Goal: Information Seeking & Learning: Learn about a topic

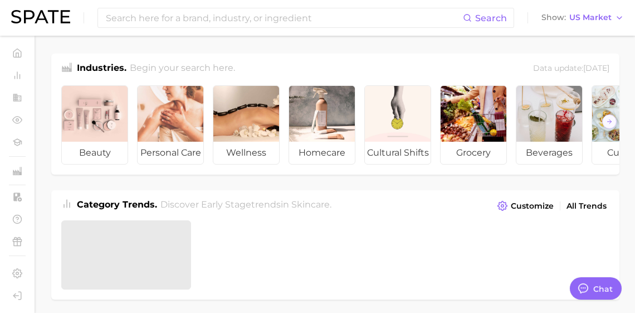
type textarea "x"
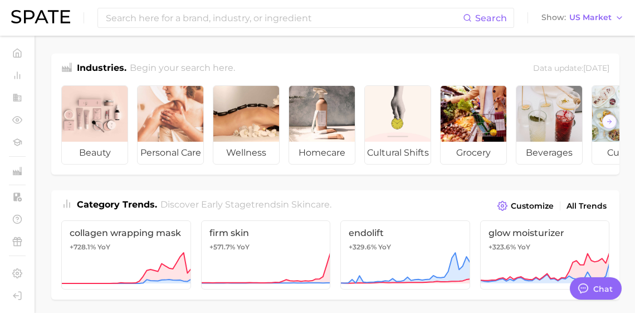
scroll to position [1842, 0]
click at [327, 21] on input at bounding box center [284, 17] width 358 height 19
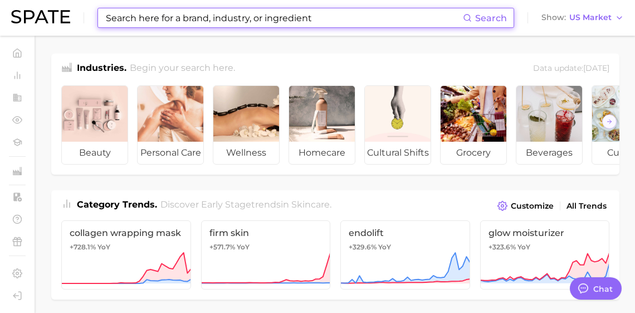
paste input "cinchona"
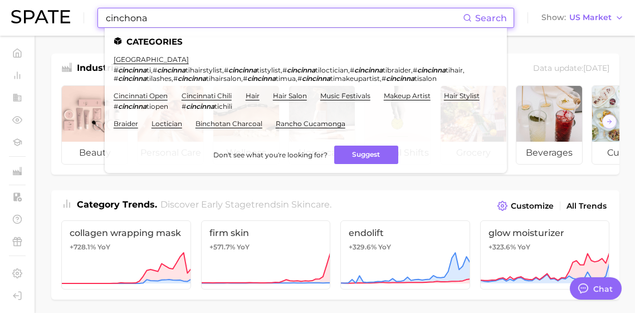
click at [183, 17] on input "cinchona" at bounding box center [284, 17] width 358 height 19
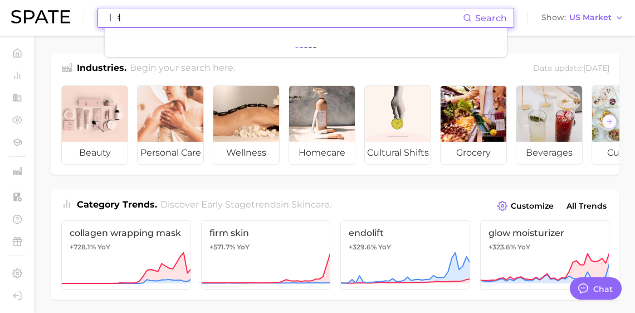
type input "ㅣ"
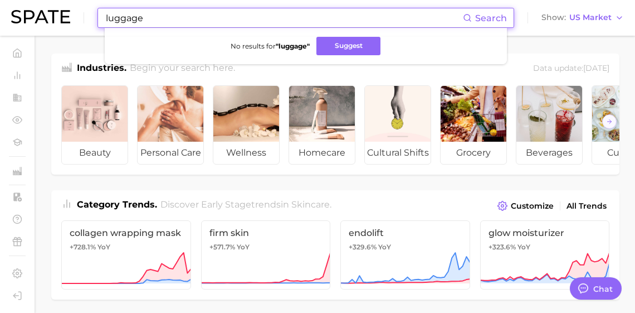
click at [192, 22] on input "luggage" at bounding box center [284, 17] width 358 height 19
type input "ㄹ"
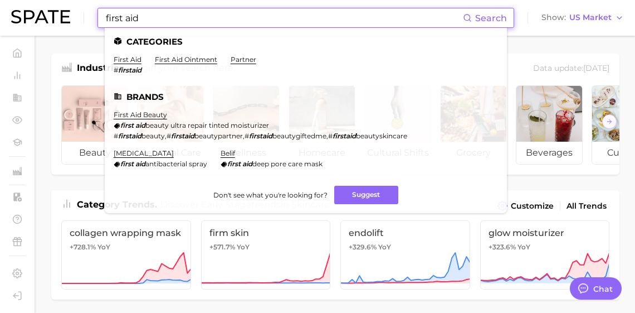
type input "first aid"
click at [141, 62] on link "first aid" at bounding box center [128, 59] width 28 height 8
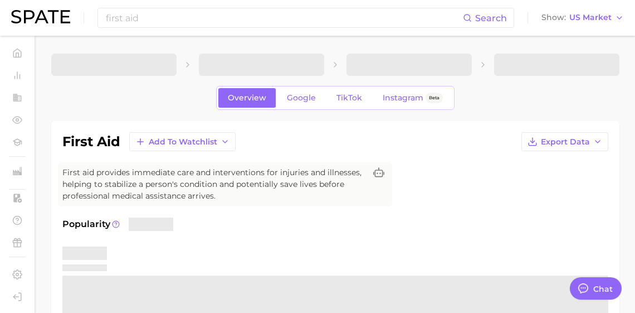
type textarea "x"
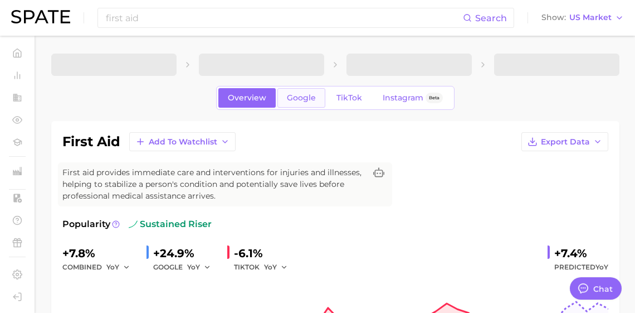
click at [286, 108] on link "Google" at bounding box center [301, 98] width 48 height 20
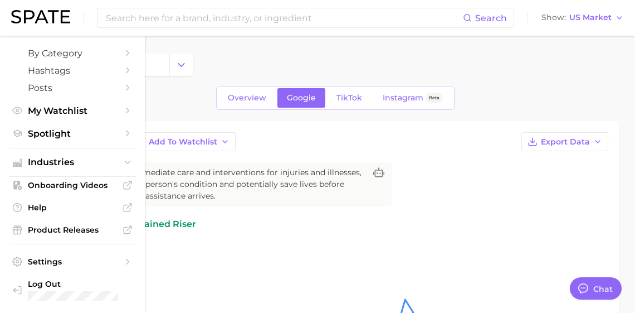
scroll to position [167, 0]
click at [89, 157] on span "Industries" at bounding box center [72, 162] width 89 height 10
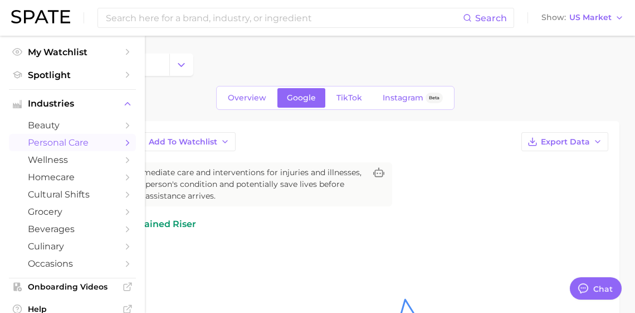
scroll to position [184, 0]
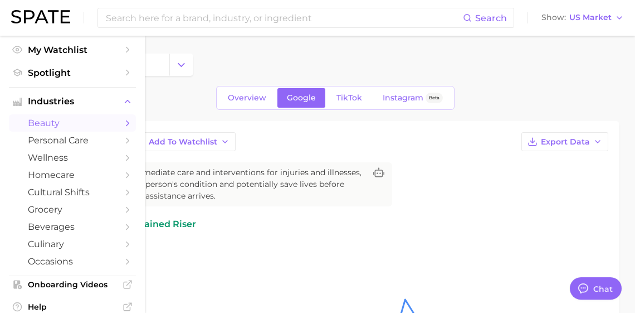
click at [94, 128] on span "beauty" at bounding box center [72, 123] width 89 height 11
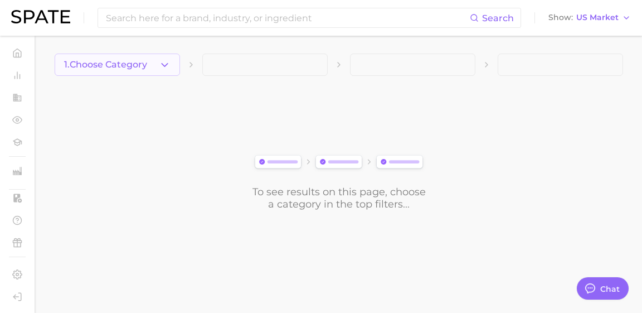
click at [154, 70] on button "1. Choose Category" at bounding box center [117, 64] width 125 height 22
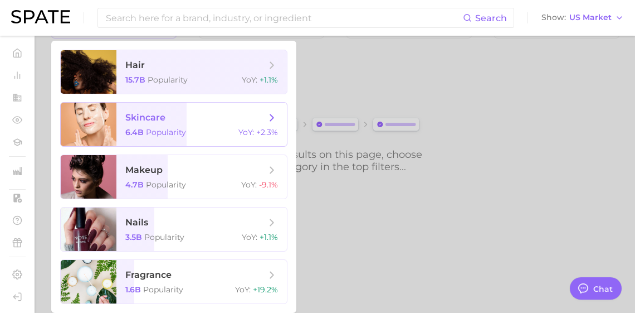
scroll to position [61, 0]
click at [181, 103] on span "skincare 6.4b Popularity YoY : +2.3%" at bounding box center [201, 124] width 171 height 43
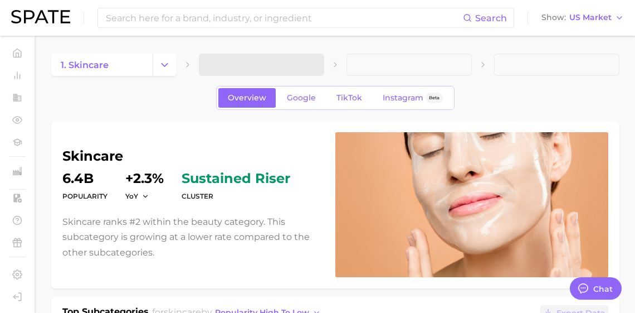
click at [256, 66] on span at bounding box center [261, 64] width 125 height 22
click at [257, 67] on span "2. Subcategory" at bounding box center [242, 65] width 68 height 10
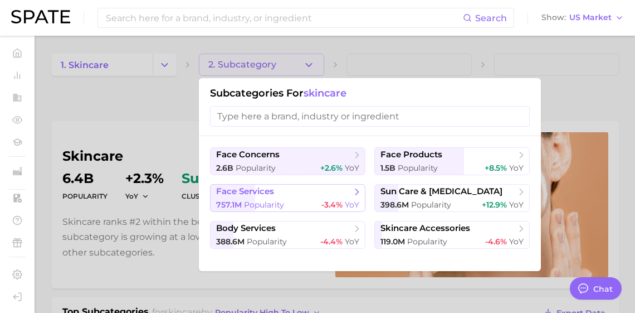
click at [326, 210] on span "-3.4%" at bounding box center [332, 204] width 21 height 10
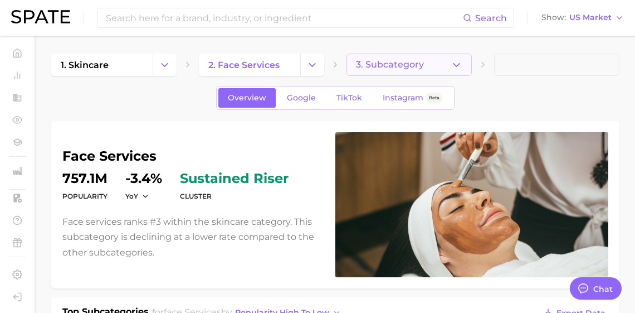
click at [407, 61] on span "3. Subcategory" at bounding box center [390, 65] width 68 height 10
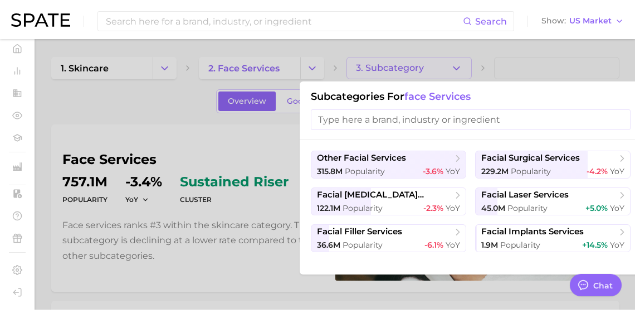
scroll to position [28, 0]
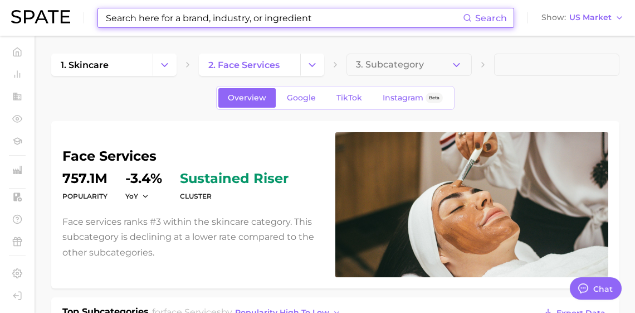
click at [189, 23] on input at bounding box center [284, 17] width 358 height 19
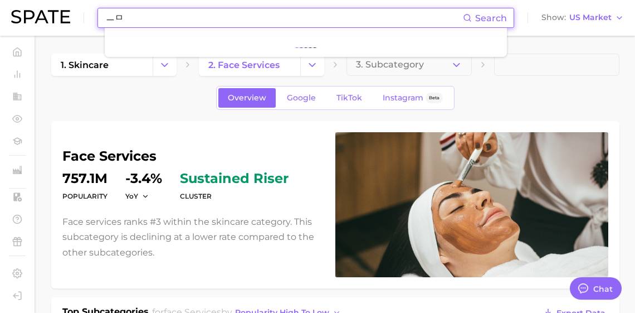
type input "ㅡ"
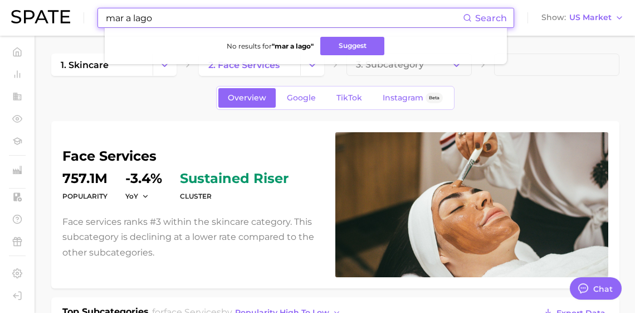
click at [123, 105] on div "Overview Google TikTok Instagram Beta" at bounding box center [335, 98] width 568 height 24
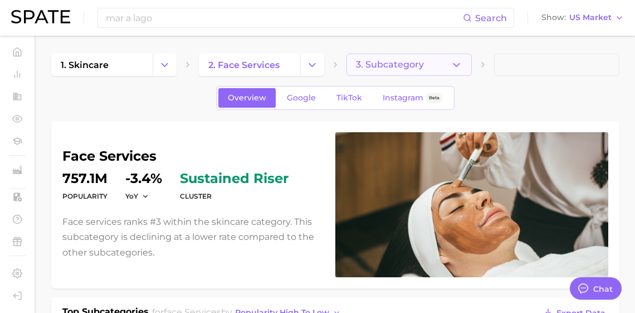
click at [418, 64] on span "3. Subcategory" at bounding box center [390, 65] width 68 height 10
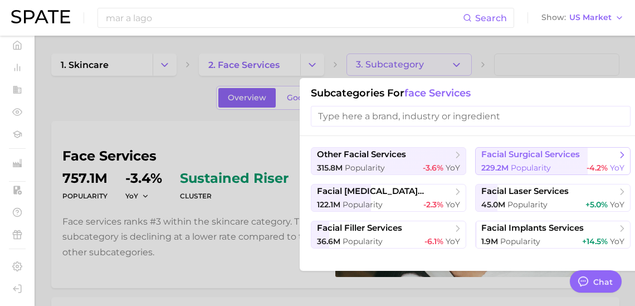
click at [506, 171] on span "229.2m" at bounding box center [494, 168] width 27 height 10
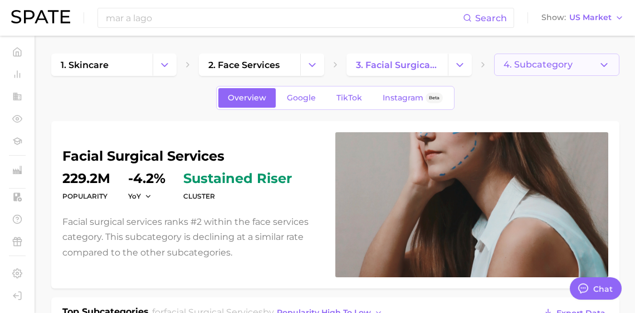
click at [547, 68] on span "4. Subcategory" at bounding box center [538, 65] width 69 height 10
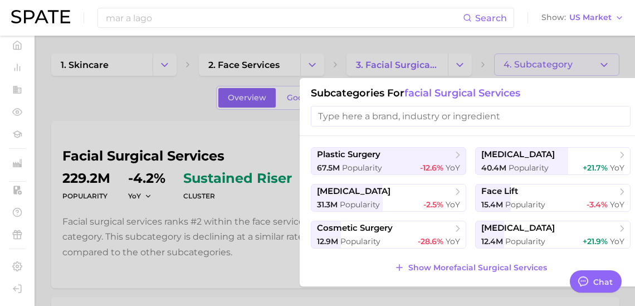
click at [110, 106] on div at bounding box center [317, 153] width 635 height 306
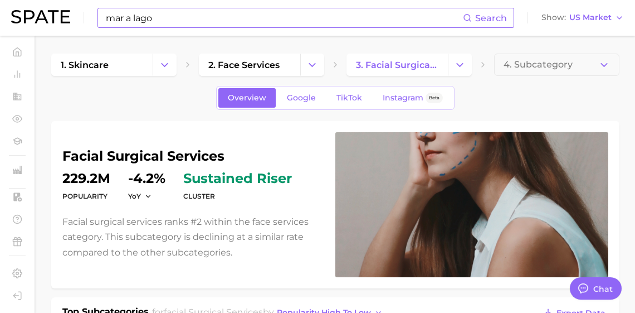
click at [169, 19] on input "mar a lago" at bounding box center [284, 17] width 358 height 19
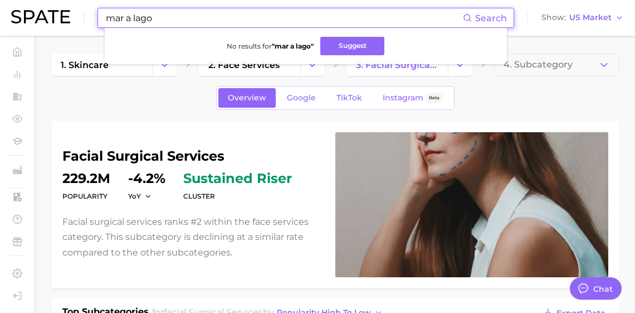
click at [169, 19] on input "mar a lago" at bounding box center [284, 17] width 358 height 19
paste input "uscle recovery balm"
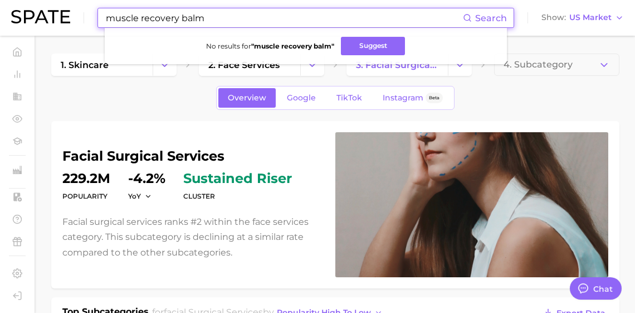
drag, startPoint x: 193, startPoint y: 20, endPoint x: 223, endPoint y: 19, distance: 29.6
click at [223, 19] on input "muscle recovery balm" at bounding box center [284, 17] width 358 height 19
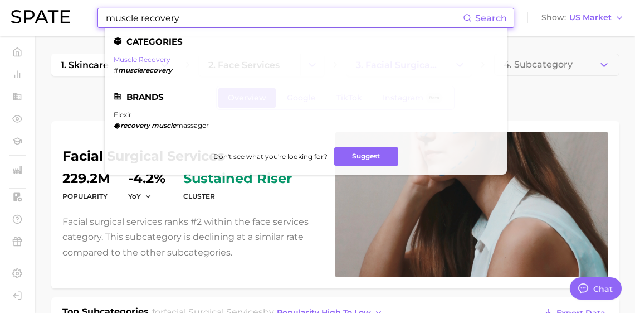
type input "muscle recovery"
click at [171, 59] on link "muscle recovery" at bounding box center [142, 59] width 57 height 8
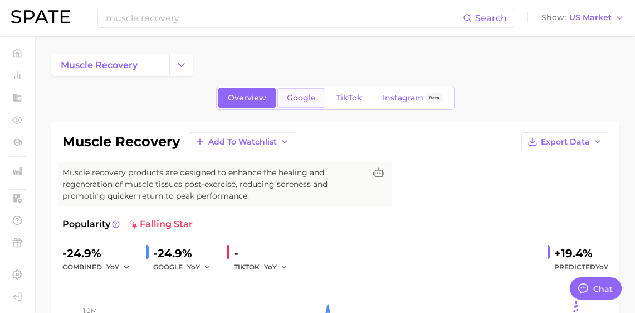
click at [306, 103] on span "Google" at bounding box center [301, 97] width 29 height 9
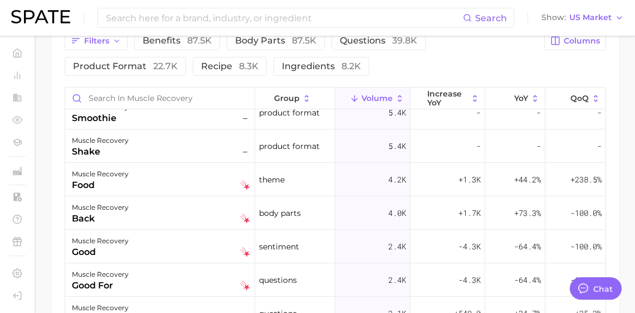
scroll to position [358, 0]
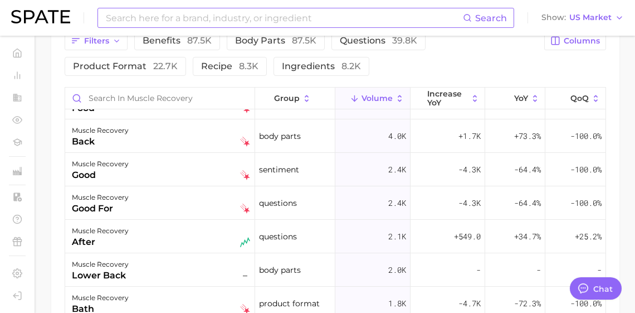
click at [153, 20] on input at bounding box center [284, 17] width 358 height 19
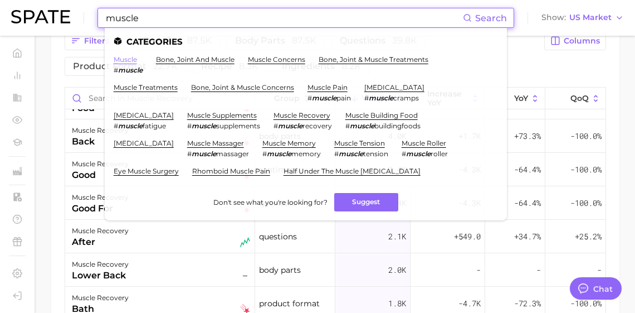
type input "muscle"
click at [137, 61] on link "muscle" at bounding box center [125, 59] width 23 height 8
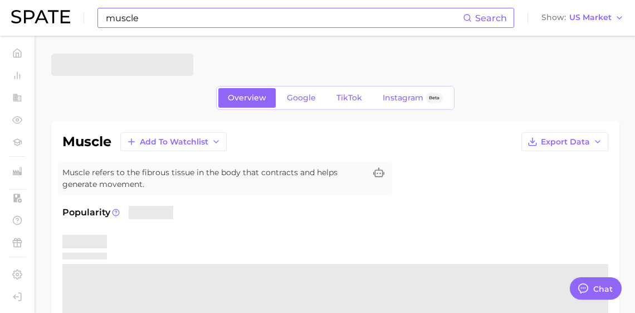
click at [172, 16] on input "muscle" at bounding box center [284, 17] width 358 height 19
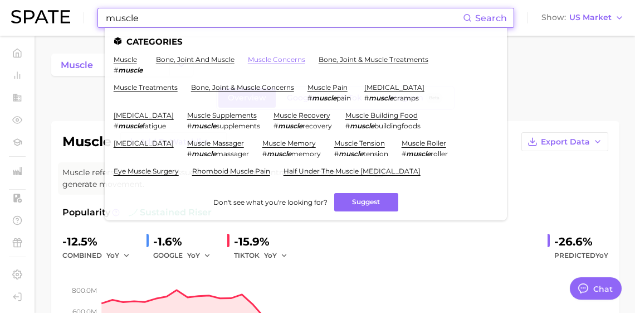
click at [301, 62] on link "muscle concerns" at bounding box center [276, 59] width 57 height 8
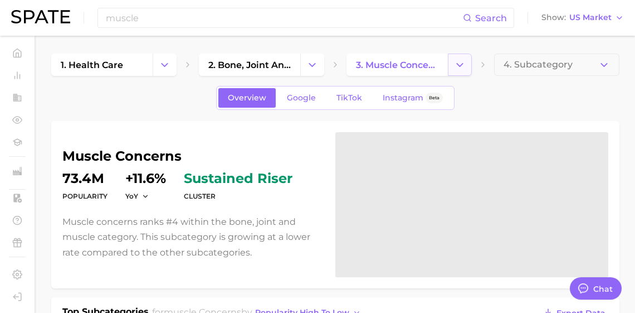
click at [466, 65] on button "Change Category" at bounding box center [460, 64] width 24 height 22
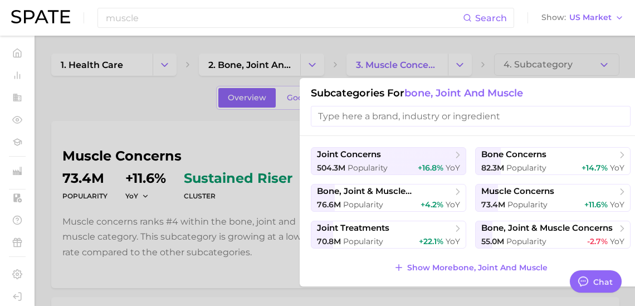
click at [310, 65] on div at bounding box center [317, 153] width 635 height 306
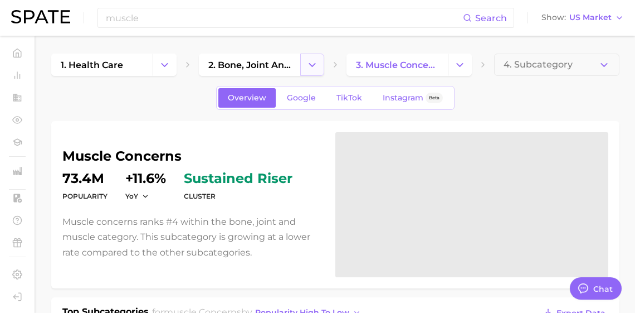
click at [313, 65] on polyline "Change Category" at bounding box center [312, 64] width 6 height 3
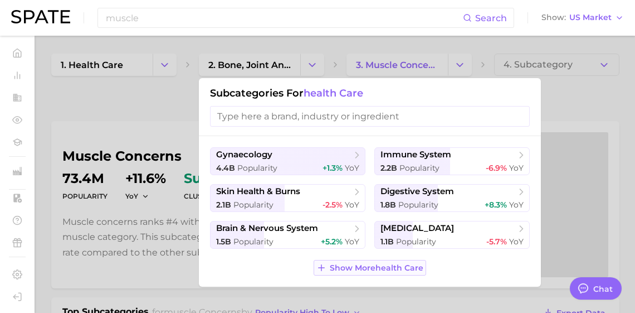
click at [344, 272] on span "Show More health care" at bounding box center [377, 267] width 94 height 9
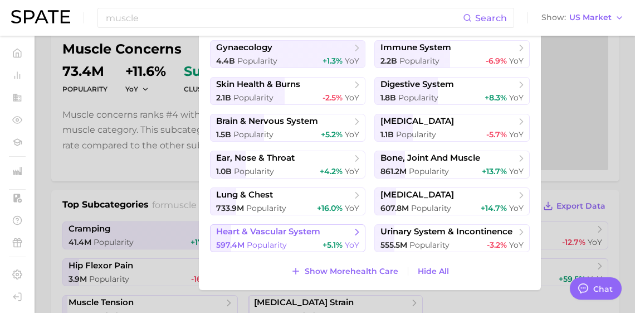
scroll to position [146, 0]
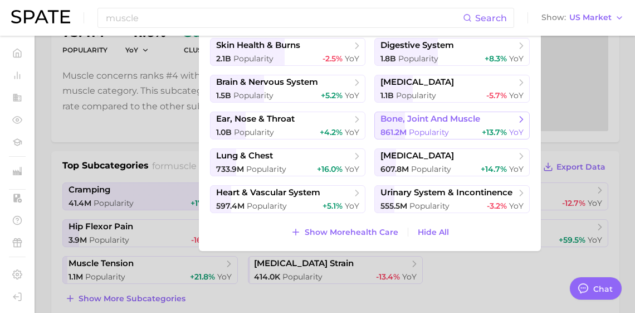
click at [398, 124] on span "bone, joint and muscle" at bounding box center [431, 119] width 100 height 11
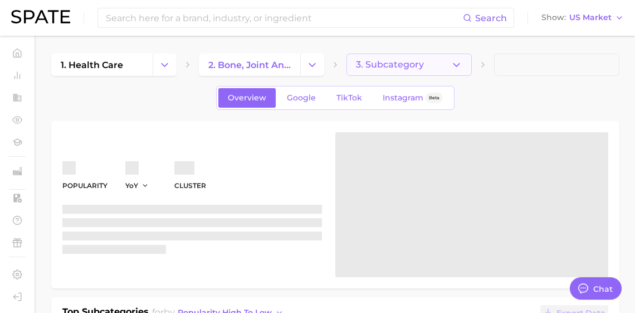
click at [408, 61] on span "3. Subcategory" at bounding box center [390, 65] width 68 height 10
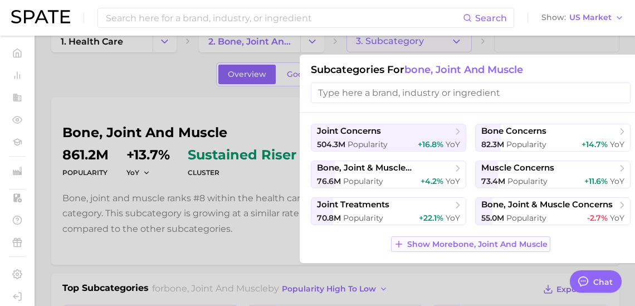
scroll to position [31, 0]
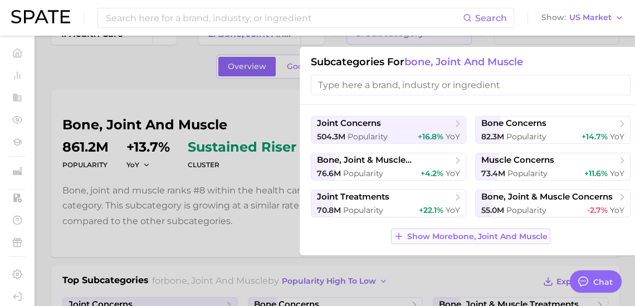
click at [470, 241] on span "Show More bone, joint and muscle" at bounding box center [477, 236] width 140 height 9
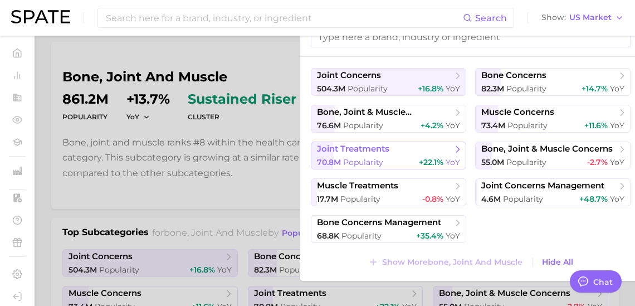
scroll to position [103, 0]
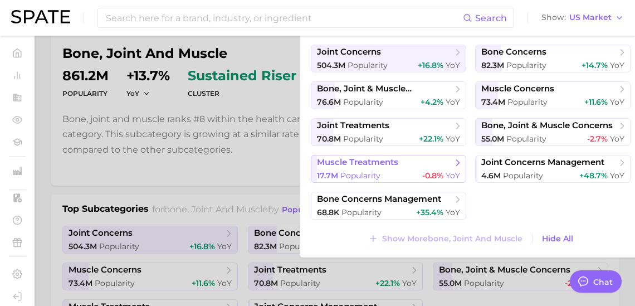
click at [423, 181] on span "-0.8%" at bounding box center [432, 176] width 21 height 10
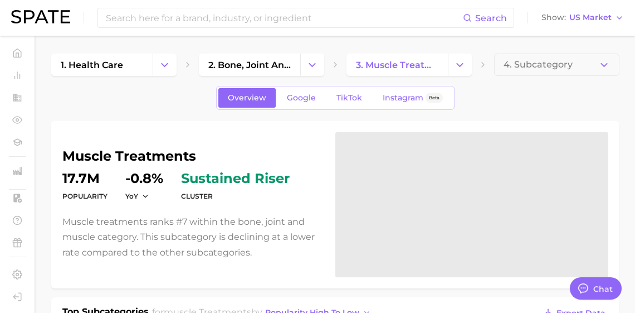
click at [533, 67] on span "4. Subcategory" at bounding box center [538, 65] width 69 height 10
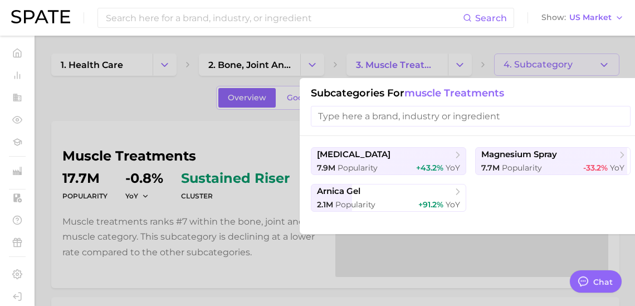
click at [489, 208] on ul "[MEDICAL_DATA] 7.9m Popularity +43.2% YoY magnesium spray 7.7m Popularity -33.2…" at bounding box center [471, 179] width 320 height 65
click at [517, 212] on ul "[MEDICAL_DATA] 7.9m Popularity +43.2% YoY magnesium spray 7.7m Popularity -33.2…" at bounding box center [471, 179] width 320 height 65
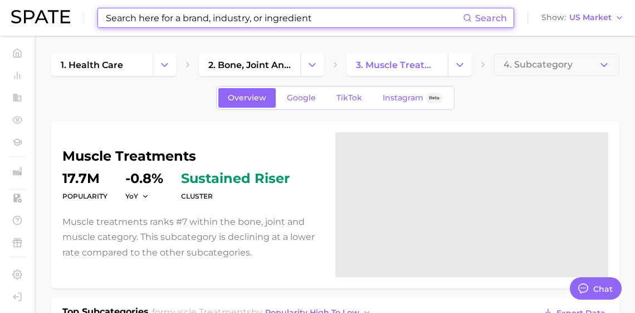
click at [265, 21] on input at bounding box center [284, 17] width 358 height 19
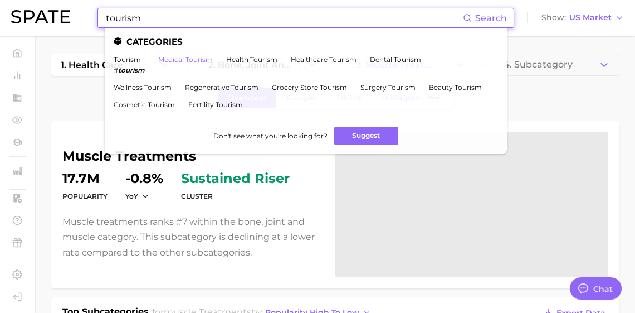
type input "tourism"
click at [180, 61] on link "medical tourism" at bounding box center [185, 59] width 55 height 8
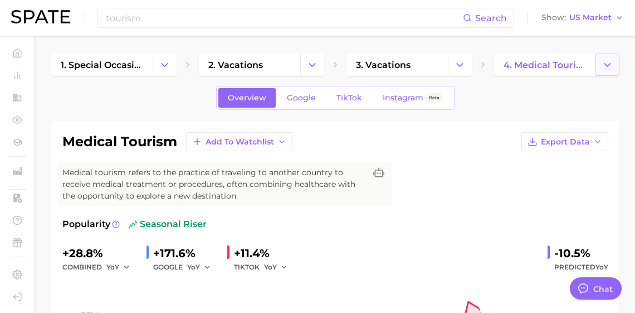
click at [606, 70] on icon "Change Category" at bounding box center [608, 65] width 12 height 12
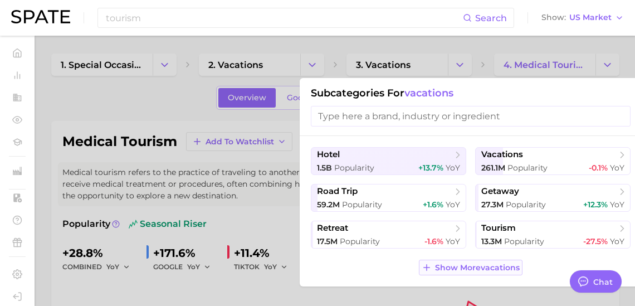
click at [467, 275] on button "Show More vacations" at bounding box center [471, 268] width 104 height 16
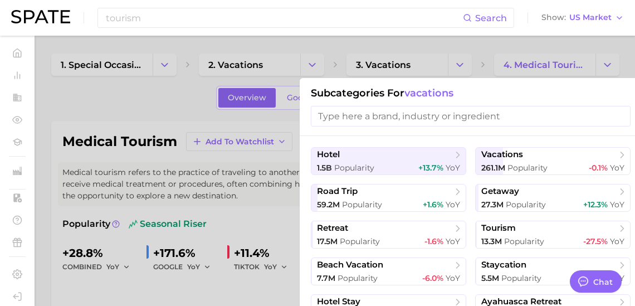
click at [422, 118] on input "search" at bounding box center [471, 116] width 320 height 21
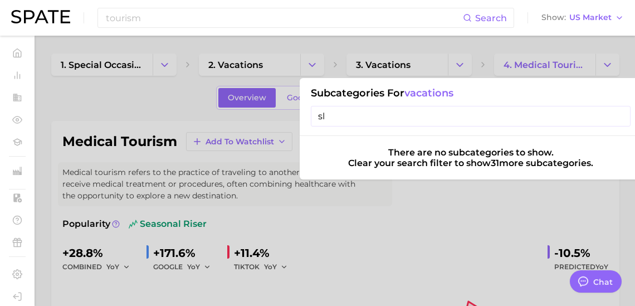
type input "s"
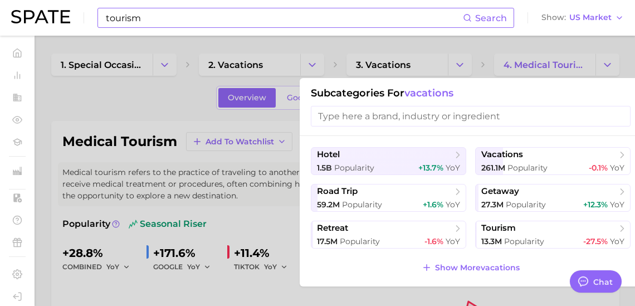
click at [401, 21] on input "tourism" at bounding box center [284, 17] width 358 height 19
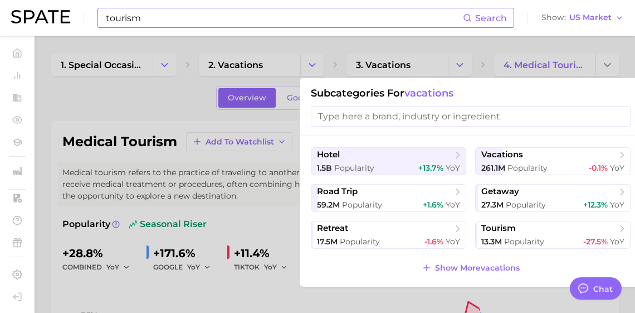
click at [401, 21] on input "tourism" at bounding box center [284, 17] width 358 height 19
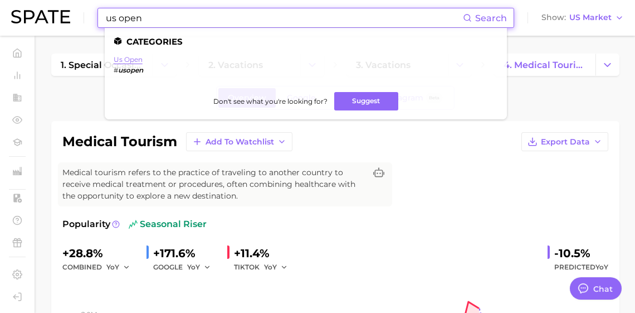
type input "us open"
click at [140, 61] on link "us open" at bounding box center [128, 59] width 29 height 8
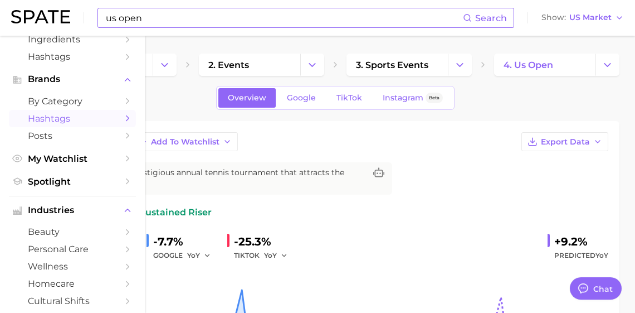
scroll to position [161, 0]
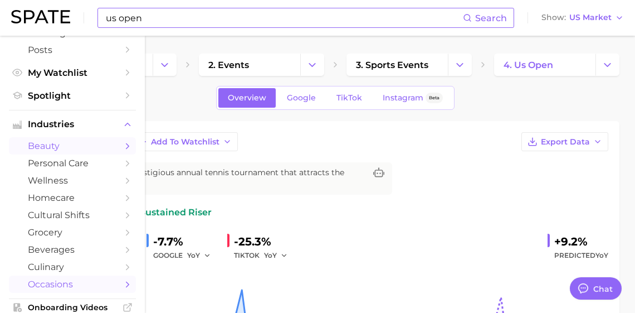
click at [83, 151] on span "beauty" at bounding box center [72, 145] width 89 height 11
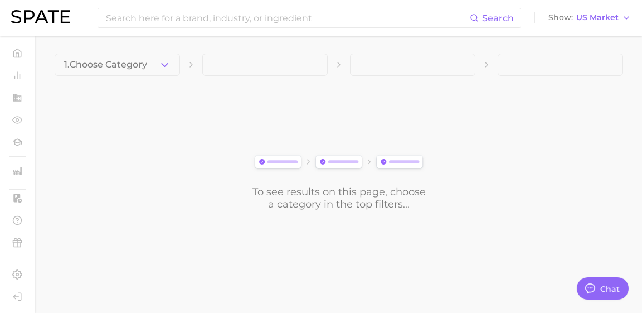
click at [135, 65] on span "1. Choose Category" at bounding box center [105, 65] width 83 height 10
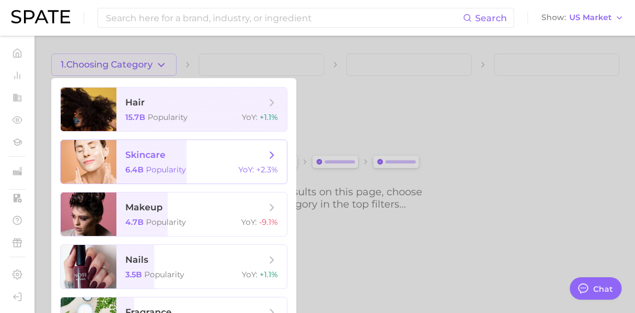
click at [160, 160] on span "skincare" at bounding box center [145, 154] width 40 height 11
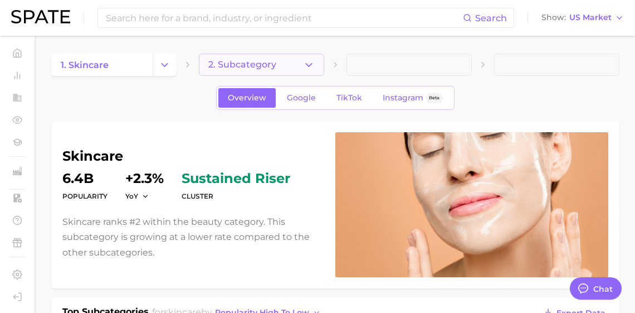
click at [305, 68] on icon "button" at bounding box center [309, 65] width 12 height 12
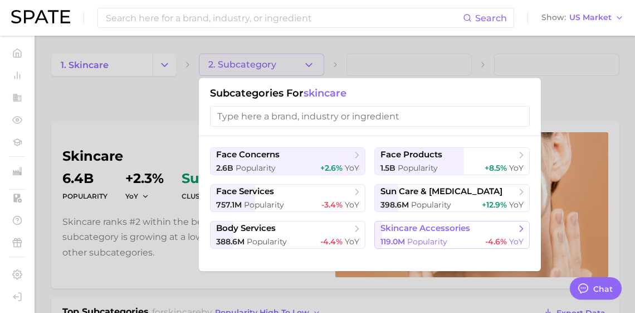
click at [437, 246] on span "Popularity" at bounding box center [427, 241] width 40 height 10
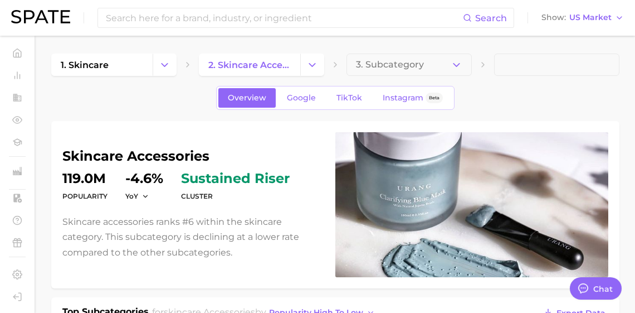
click at [415, 63] on span "3. Subcategory" at bounding box center [390, 65] width 68 height 10
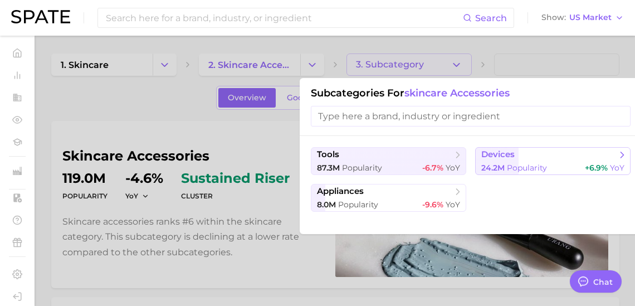
click at [543, 168] on span "Popularity" at bounding box center [527, 168] width 40 height 10
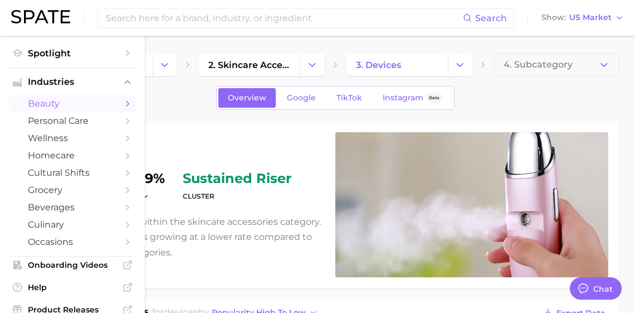
scroll to position [230, 0]
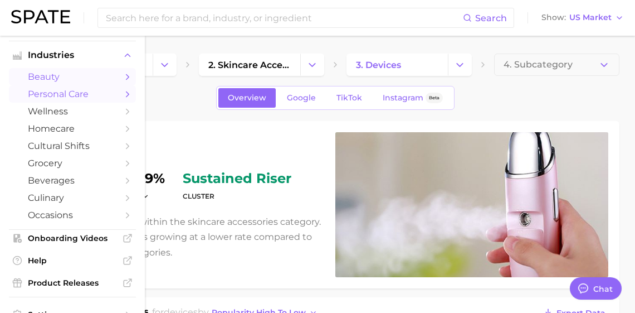
click at [61, 103] on link "personal care" at bounding box center [72, 93] width 127 height 17
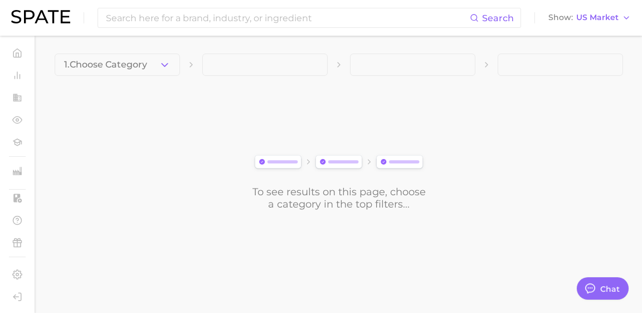
click at [126, 71] on button "1. Choose Category" at bounding box center [117, 64] width 125 height 22
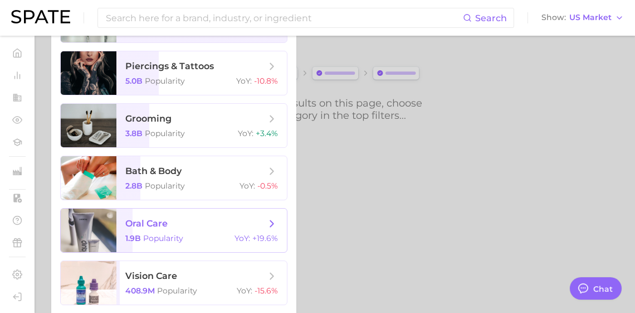
scroll to position [37, 0]
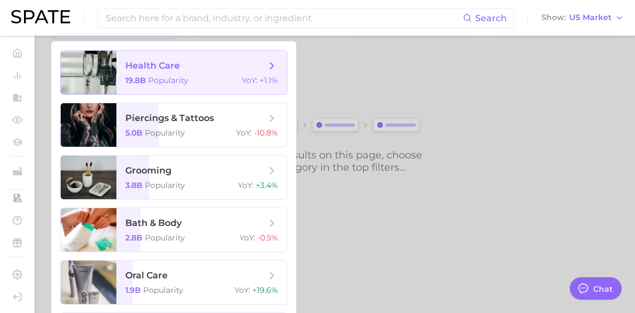
click at [207, 85] on span "health care 19.8b Popularity YoY : +1.1%" at bounding box center [201, 72] width 171 height 43
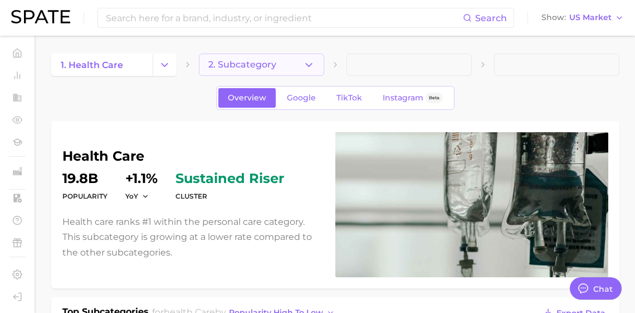
click at [246, 68] on span "2. Subcategory" at bounding box center [242, 65] width 68 height 10
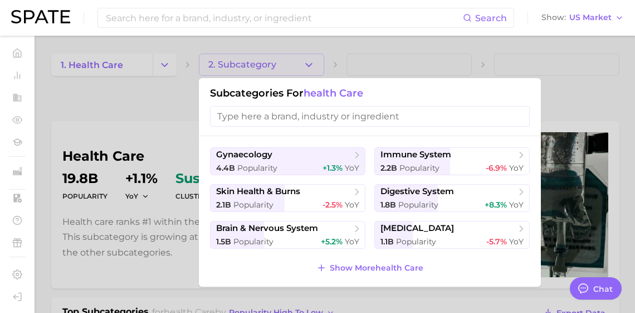
click at [363, 286] on div "gynaecology 4.4b Popularity +1.3% YoY immune system 2.2b Popularity -6.9% YoY s…" at bounding box center [370, 211] width 342 height 150
click at [365, 272] on span "Show More health care" at bounding box center [377, 267] width 94 height 9
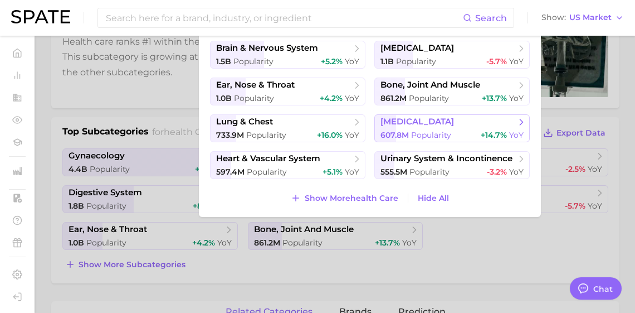
scroll to position [181, 0]
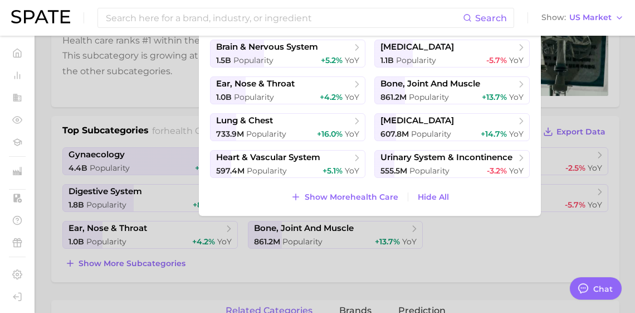
click at [453, 304] on div at bounding box center [317, 156] width 635 height 313
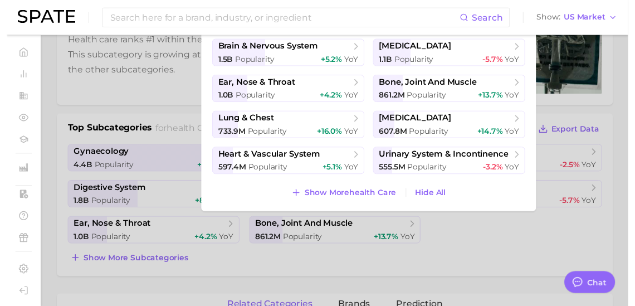
scroll to position [0, 0]
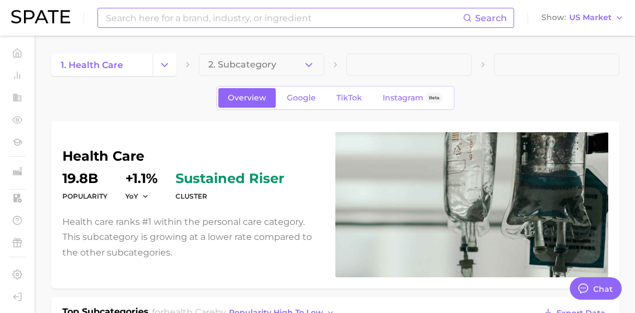
click at [172, 18] on input at bounding box center [284, 17] width 358 height 19
type input "a"
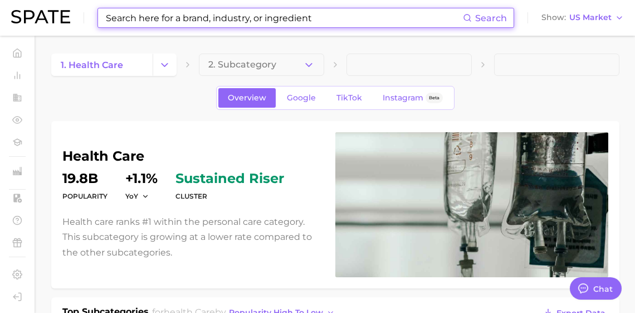
paste input "#tablescape"
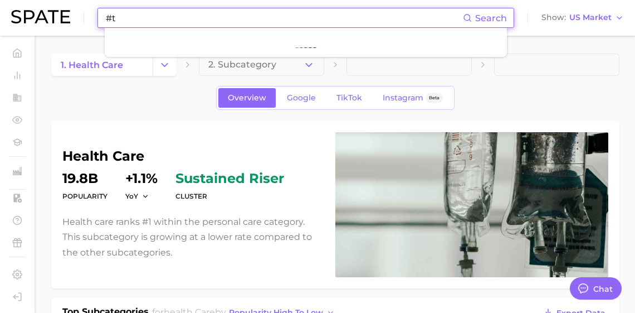
type input "#"
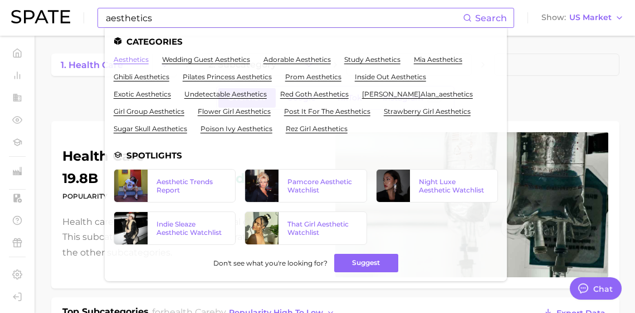
click at [149, 57] on link "aesthetics" at bounding box center [131, 59] width 35 height 8
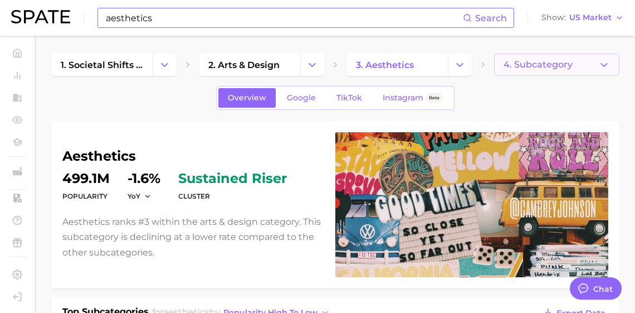
click at [579, 65] on button "4. Subcategory" at bounding box center [556, 64] width 125 height 22
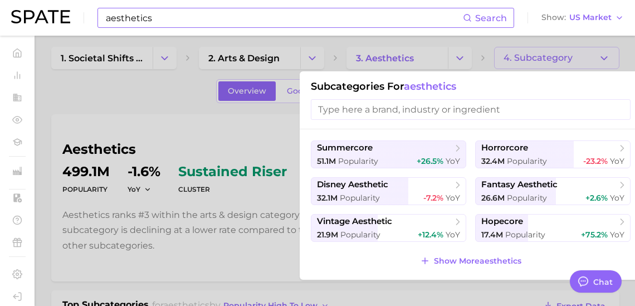
scroll to position [8, 0]
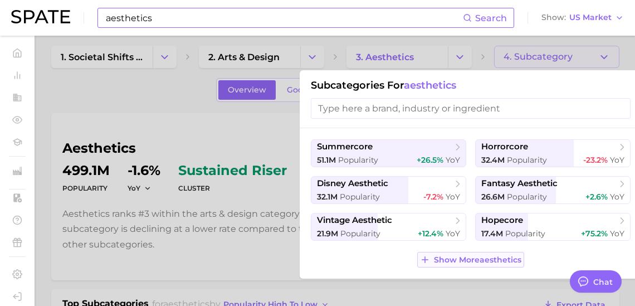
click at [482, 265] on span "Show More aesthetics" at bounding box center [477, 259] width 87 height 9
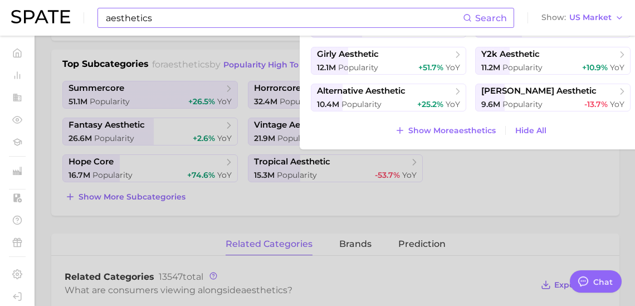
scroll to position [269, 0]
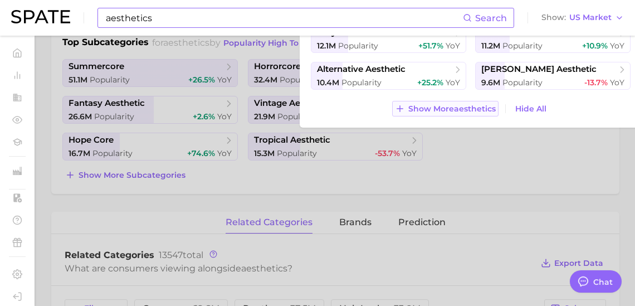
click at [478, 116] on button "Show More aesthetics" at bounding box center [445, 109] width 106 height 16
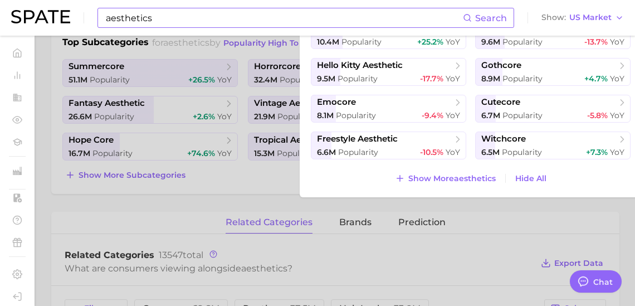
scroll to position [94, 0]
click at [155, 27] on div "aesthetics Search" at bounding box center [306, 18] width 417 height 20
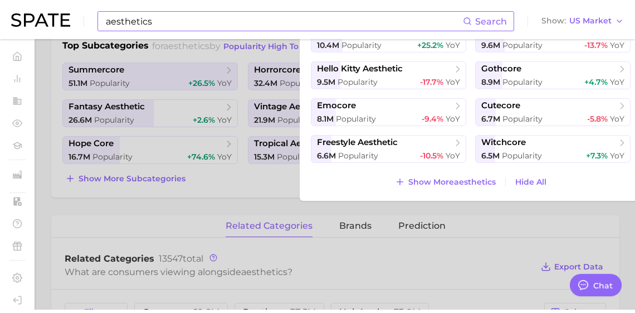
scroll to position [0, 0]
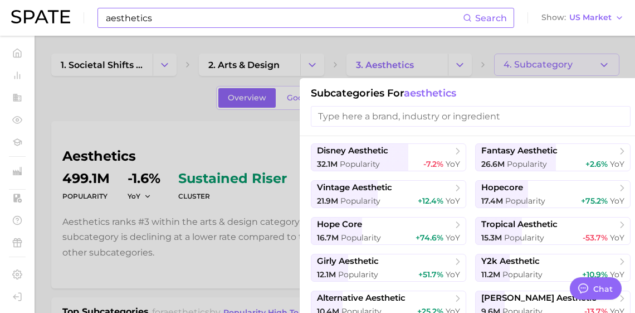
click at [161, 21] on input "aesthetics" at bounding box center [284, 17] width 358 height 19
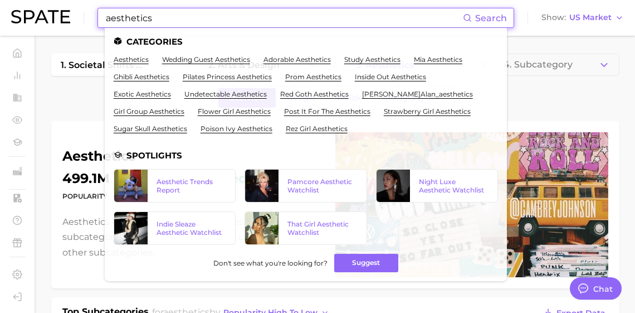
click at [161, 22] on input "aesthetics" at bounding box center [284, 17] width 358 height 19
paste input "babor"
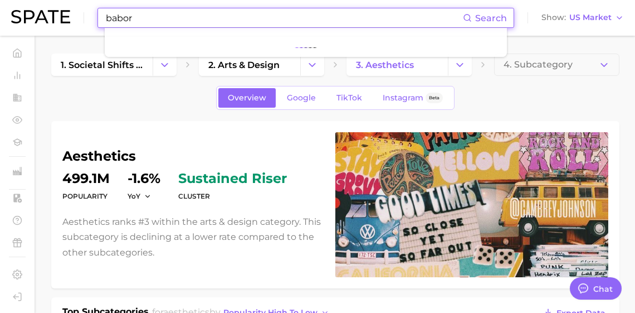
type input "babor"
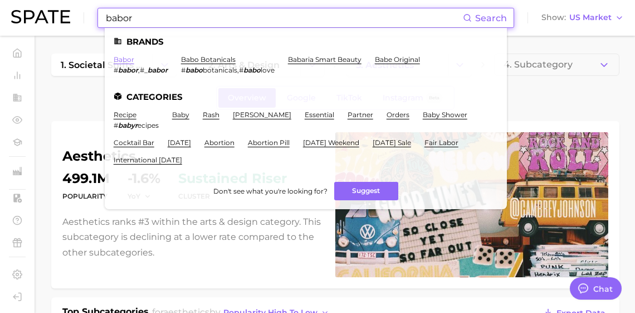
click at [134, 63] on link "babor" at bounding box center [124, 59] width 21 height 8
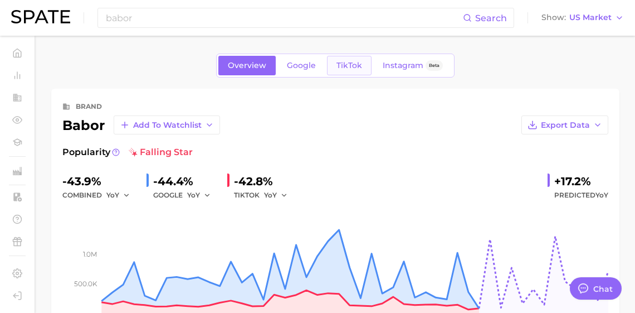
click at [338, 69] on span "TikTok" at bounding box center [350, 65] width 26 height 9
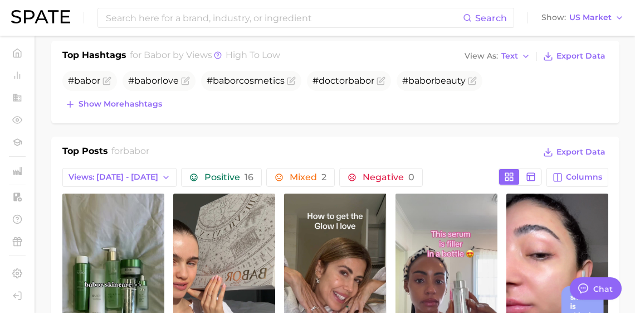
scroll to position [389, 0]
click at [134, 108] on span "Show more hashtags" at bounding box center [121, 103] width 84 height 9
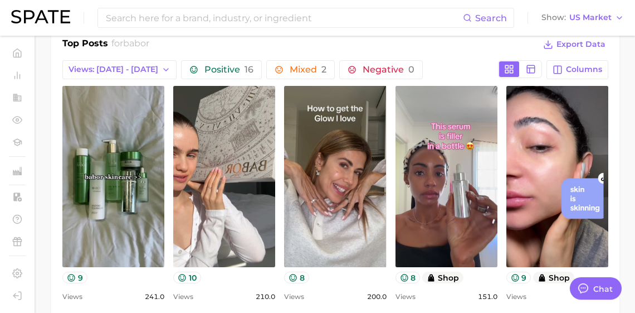
scroll to position [572, 0]
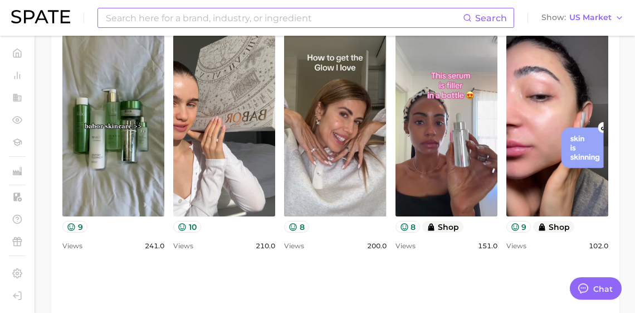
click at [234, 19] on input at bounding box center [284, 17] width 358 height 19
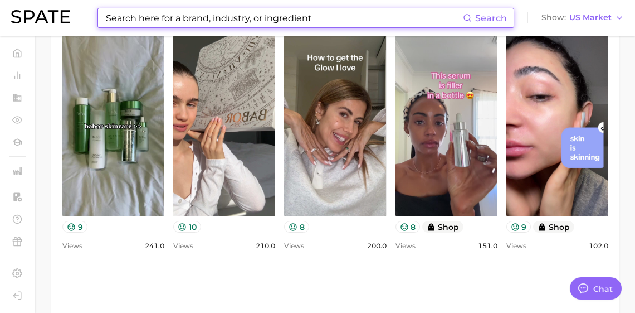
type input "ㅍ"
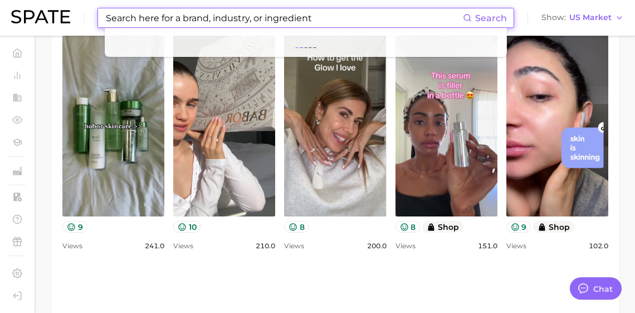
paste input "tallow sunscreen"
type input "tallow sunscreen"
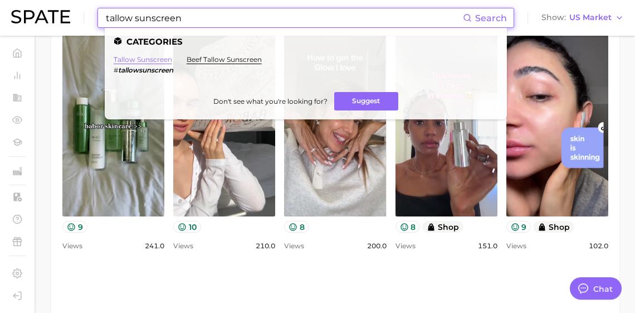
click at [171, 63] on link "tallow sunscreen" at bounding box center [143, 59] width 59 height 8
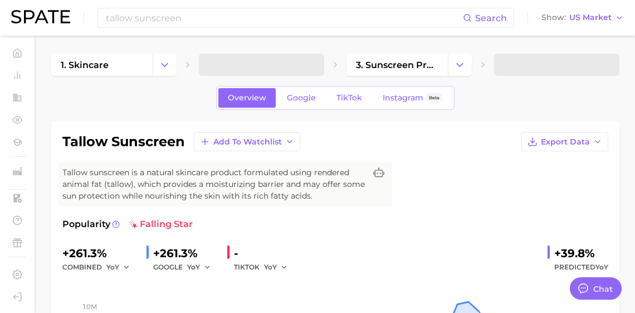
click at [358, 108] on link "TikTok" at bounding box center [349, 98] width 45 height 20
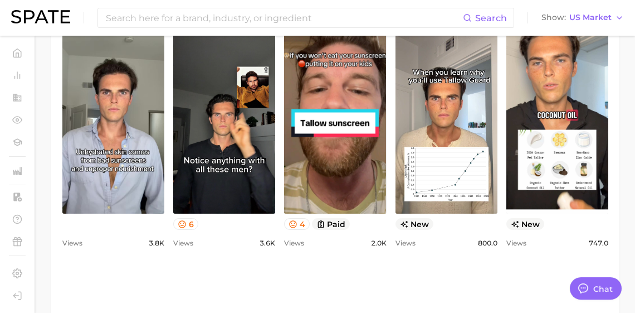
scroll to position [669, 0]
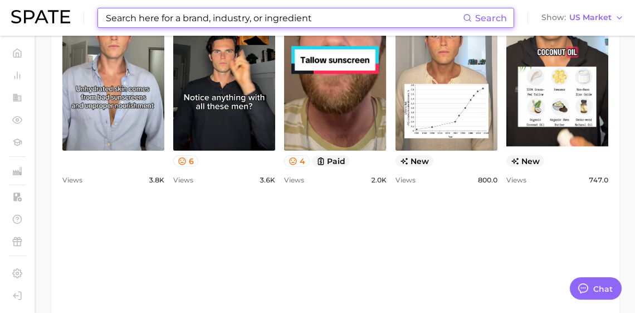
click at [160, 18] on input at bounding box center [284, 17] width 358 height 19
paste input "caregiver"
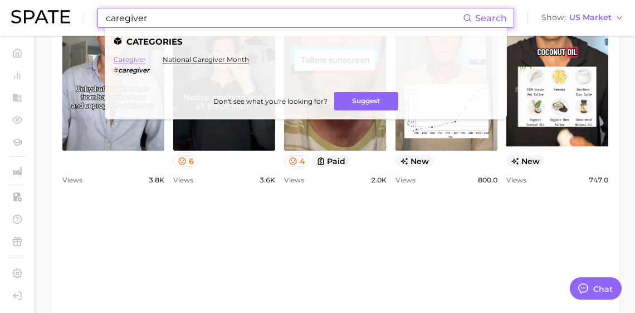
type input "caregiver"
click at [143, 57] on link "caregiver" at bounding box center [130, 59] width 32 height 8
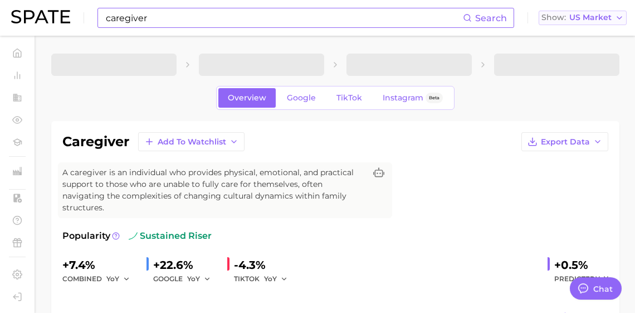
click at [576, 24] on button "Show US Market" at bounding box center [583, 18] width 88 height 14
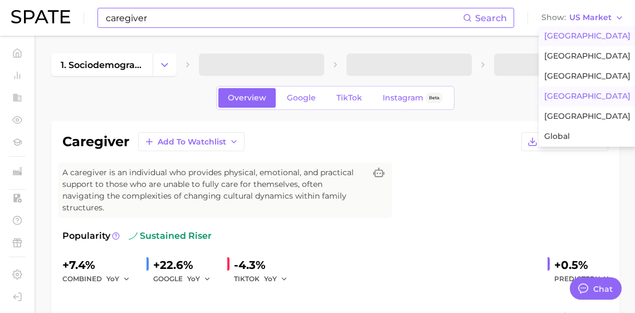
click at [596, 106] on button "[GEOGRAPHIC_DATA]" at bounding box center [588, 96] width 98 height 20
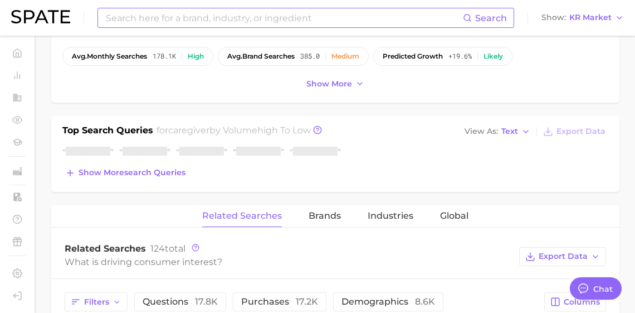
scroll to position [493, 0]
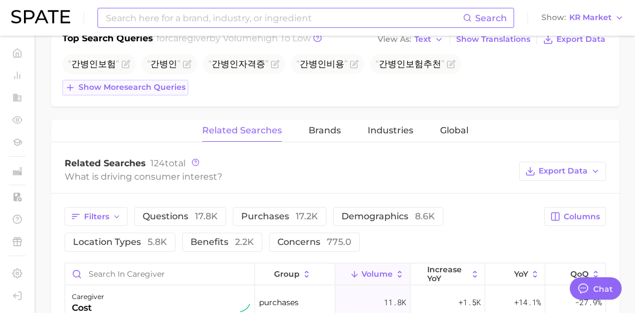
click at [152, 92] on span "Show more search queries" at bounding box center [132, 86] width 107 height 9
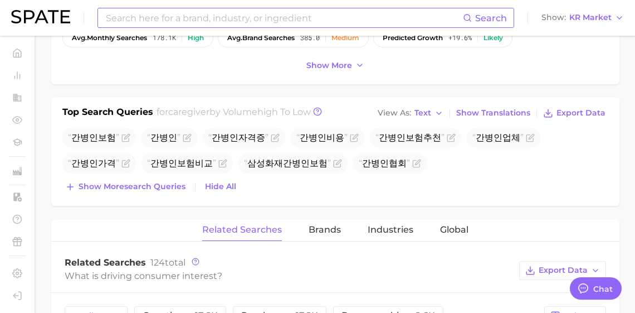
scroll to position [432, 0]
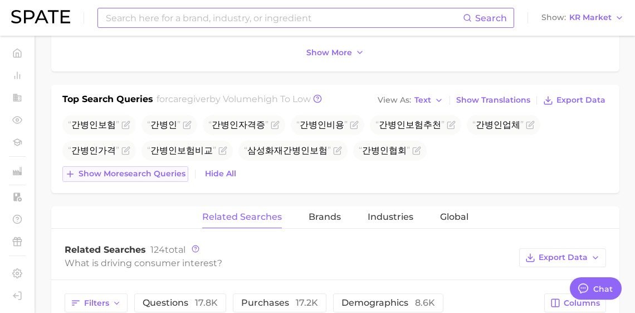
click at [153, 178] on span "Show more search queries" at bounding box center [132, 173] width 107 height 9
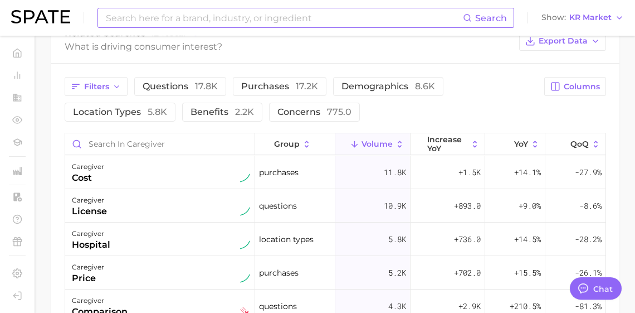
scroll to position [656, 0]
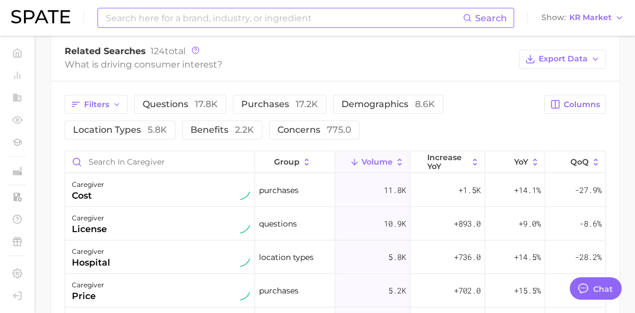
click at [285, 26] on input at bounding box center [284, 17] width 358 height 19
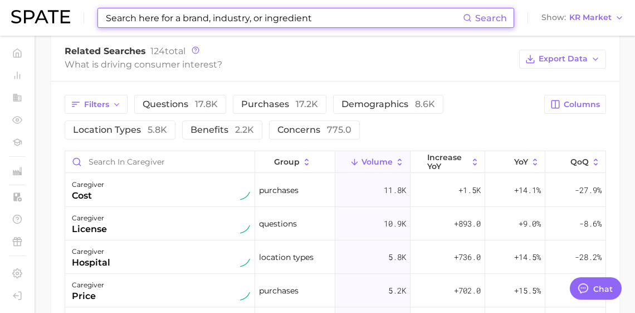
paste input "microcurrent"
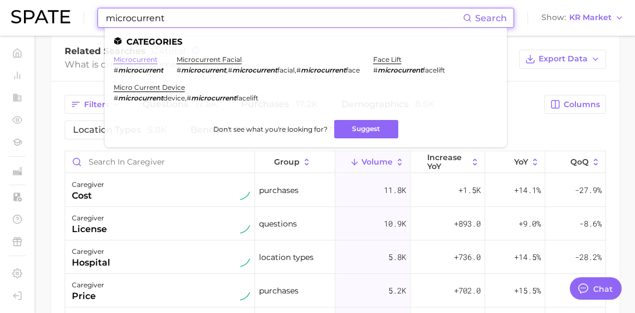
type input "microcurrent"
click at [147, 57] on link "microcurrent" at bounding box center [136, 59] width 44 height 8
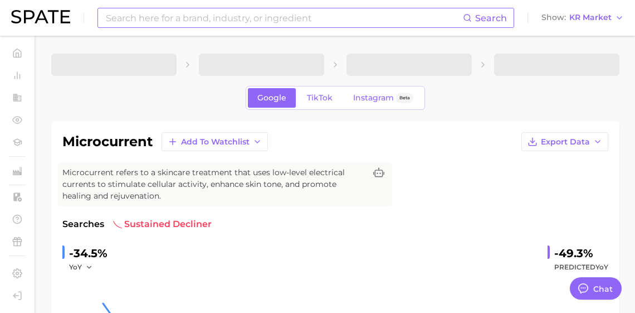
click at [261, 16] on input at bounding box center [284, 17] width 358 height 19
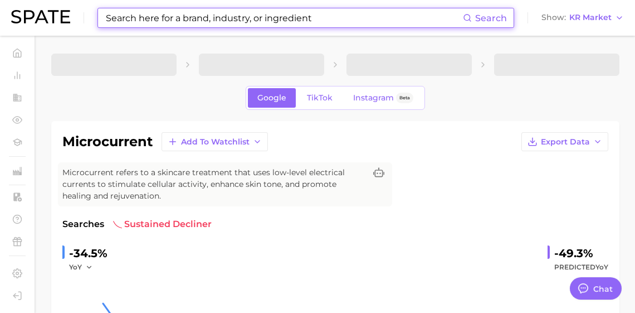
paste input "microcurrent"
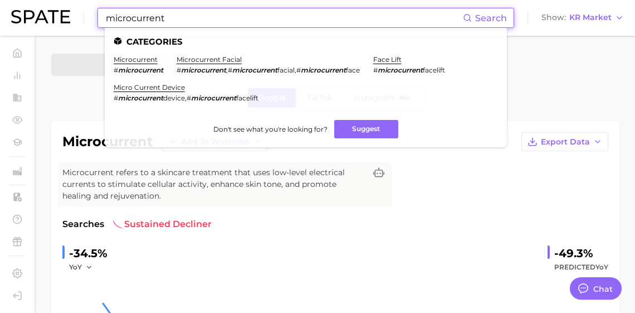
click at [566, 60] on div at bounding box center [335, 64] width 568 height 22
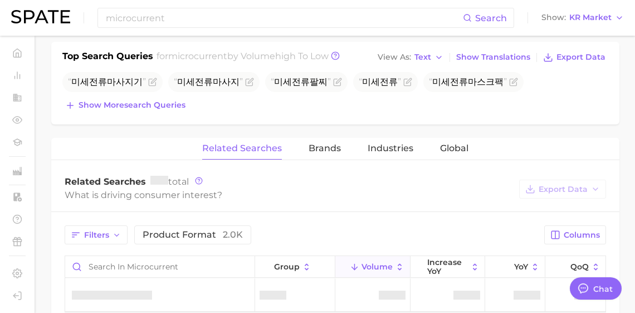
scroll to position [403, 0]
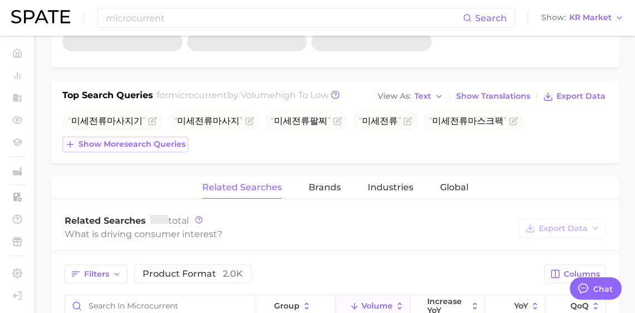
click at [144, 152] on button "Show more search queries" at bounding box center [125, 145] width 126 height 16
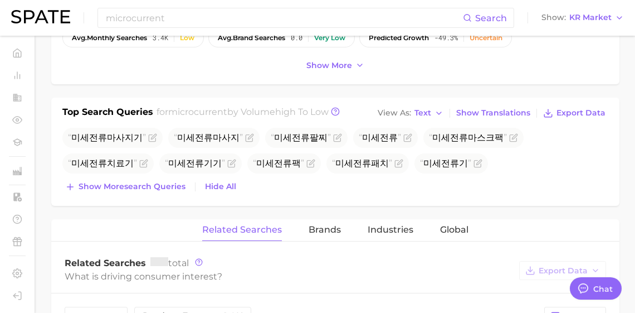
scroll to position [649, 0]
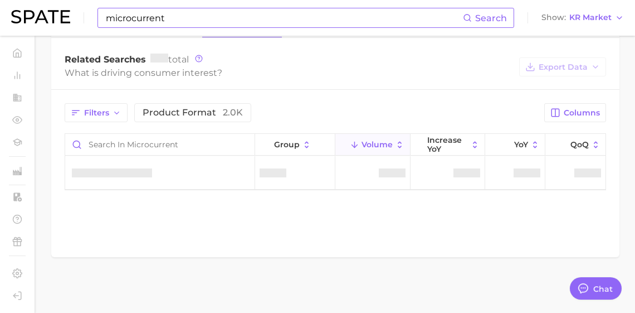
click at [244, 18] on input "microcurrent" at bounding box center [284, 17] width 358 height 19
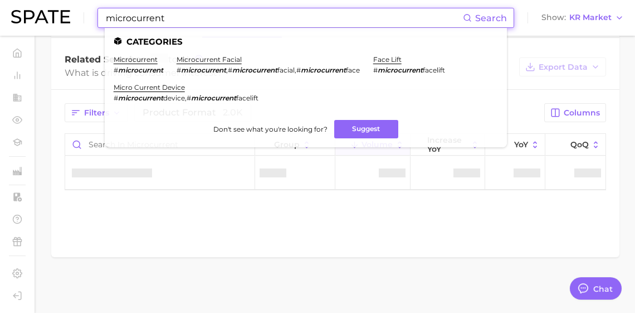
click at [244, 18] on input "microcurrent" at bounding box center [284, 17] width 358 height 19
paste input "singapore grand prix"
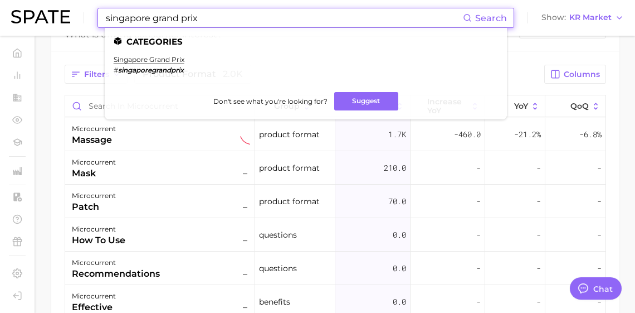
type input "singapore grand prix"
click at [171, 55] on ul "Categories singapore grand prix # singaporegrandprix Don't see what you're look…" at bounding box center [306, 73] width 402 height 91
click at [171, 56] on link "singapore grand prix" at bounding box center [149, 59] width 71 height 8
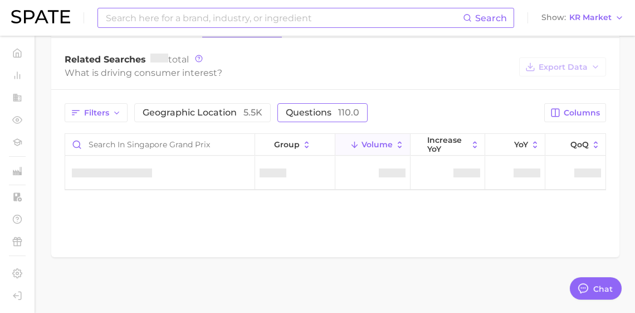
scroll to position [391, 0]
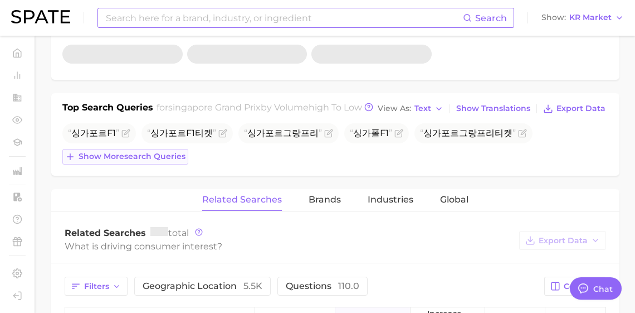
click at [133, 161] on span "Show more search queries" at bounding box center [132, 156] width 107 height 9
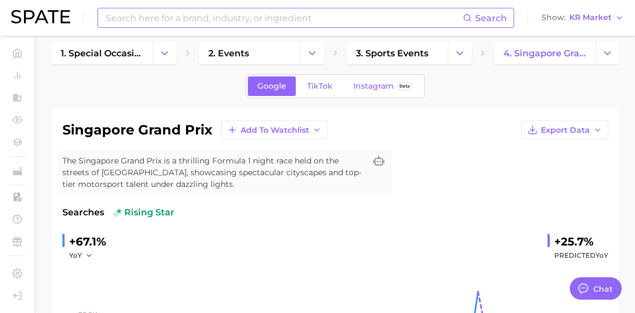
scroll to position [0, 0]
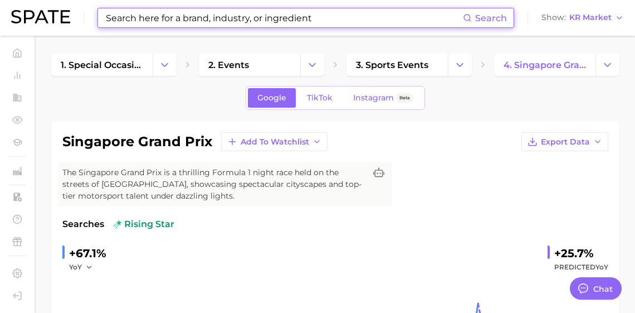
click at [309, 22] on input at bounding box center [284, 17] width 358 height 19
paste input "hair bandana"
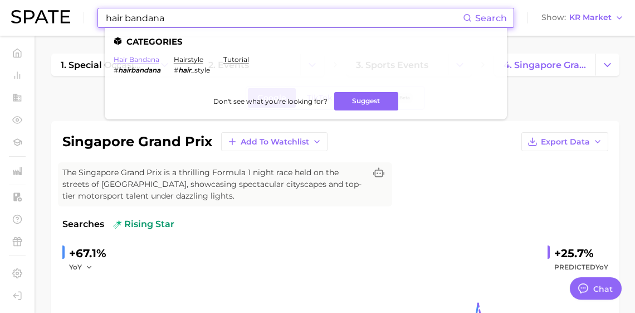
type input "hair bandana"
click at [147, 62] on link "hair bandana" at bounding box center [137, 59] width 46 height 8
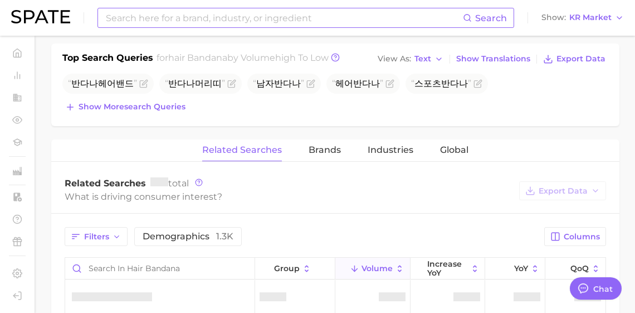
scroll to position [431, 0]
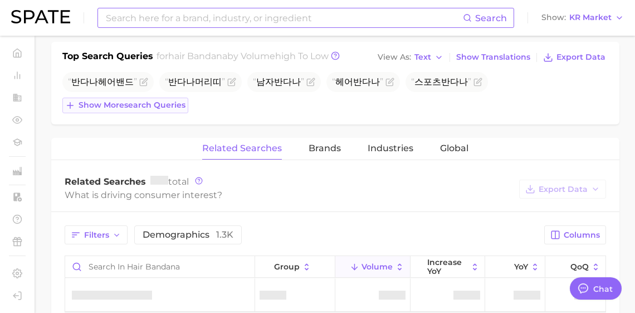
click at [160, 110] on span "Show more search queries" at bounding box center [132, 104] width 107 height 9
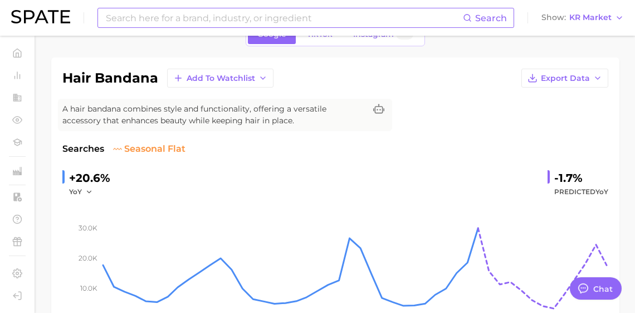
scroll to position [0, 0]
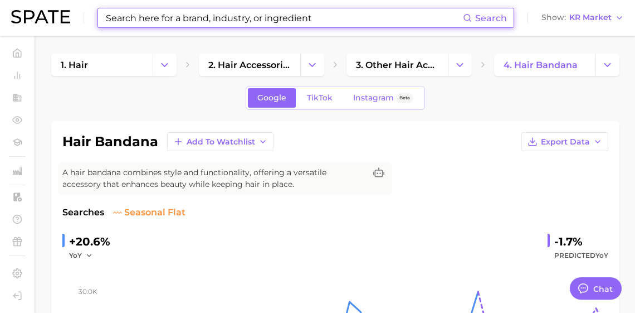
click at [215, 18] on input at bounding box center [284, 17] width 358 height 19
paste input "perfumed soap"
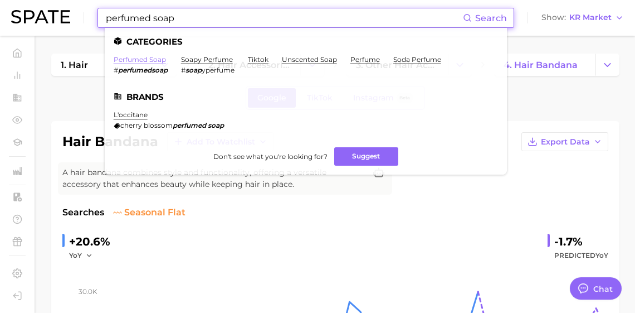
type input "perfumed soap"
click at [156, 63] on link "perfumed soap" at bounding box center [140, 59] width 52 height 8
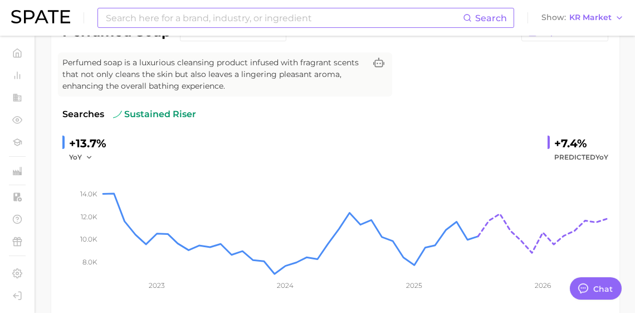
scroll to position [449, 0]
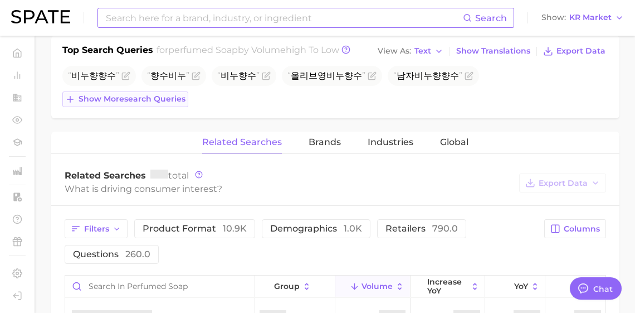
click at [126, 104] on span "Show more search queries" at bounding box center [132, 98] width 107 height 9
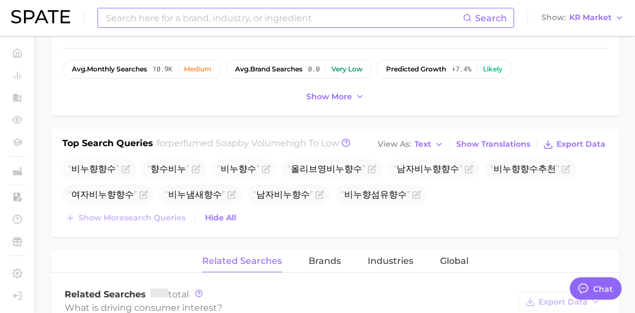
scroll to position [459, 0]
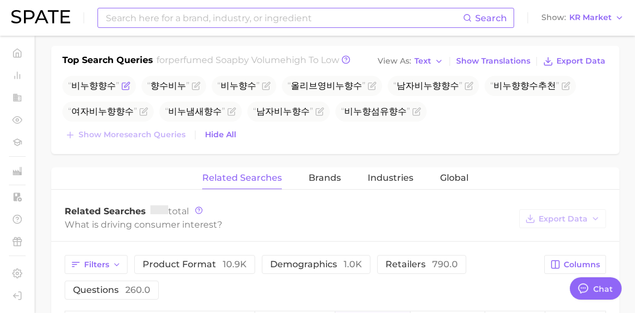
click at [124, 87] on icon "Flag as miscategorized or irrelevant" at bounding box center [126, 84] width 5 height 5
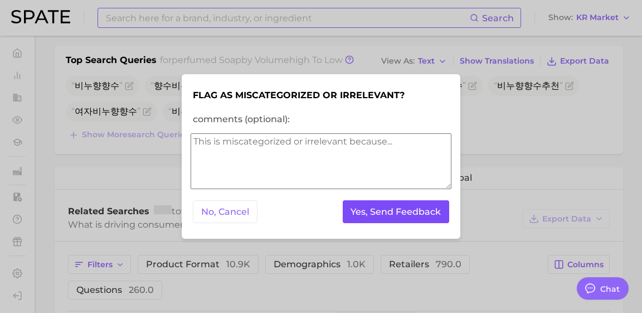
click at [388, 210] on button "Yes, Send Feedback" at bounding box center [396, 211] width 107 height 23
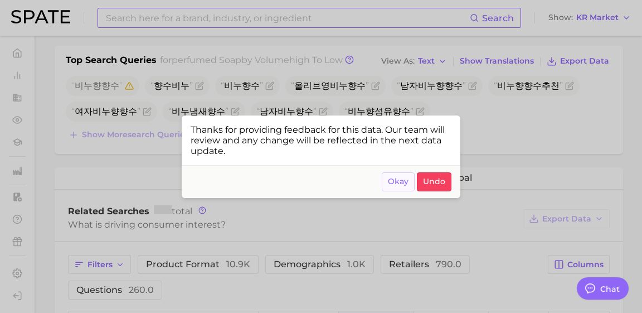
click at [393, 191] on button "Okay" at bounding box center [398, 181] width 33 height 19
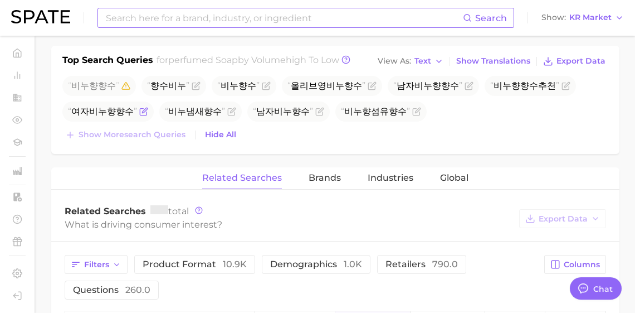
click at [140, 115] on icon "Flag as miscategorized or irrelevant" at bounding box center [143, 112] width 7 height 7
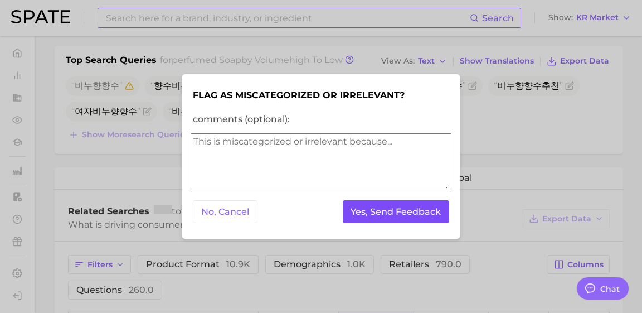
click at [393, 216] on button "Yes, Send Feedback" at bounding box center [396, 211] width 107 height 23
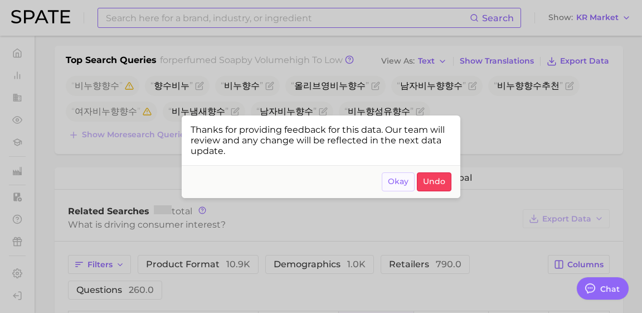
click at [387, 186] on button "Okay" at bounding box center [398, 181] width 33 height 19
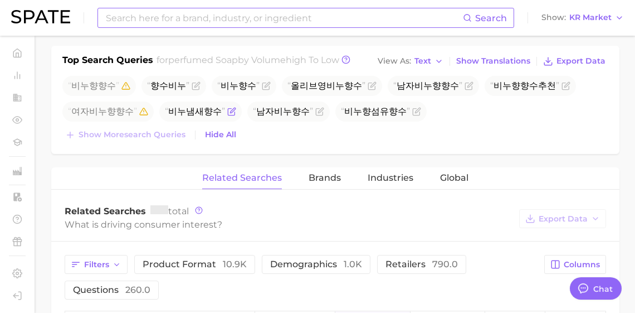
click at [227, 116] on icon "Flag as miscategorized or irrelevant" at bounding box center [231, 111] width 9 height 9
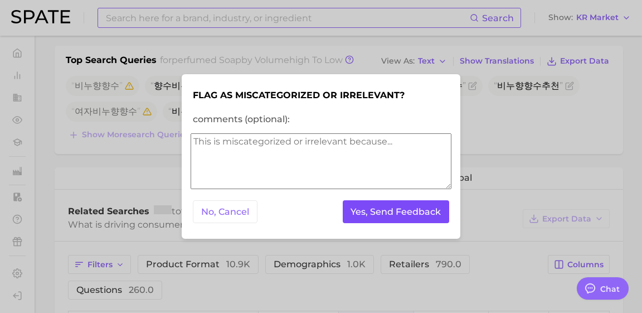
click at [387, 217] on button "Yes, Send Feedback" at bounding box center [396, 211] width 107 height 23
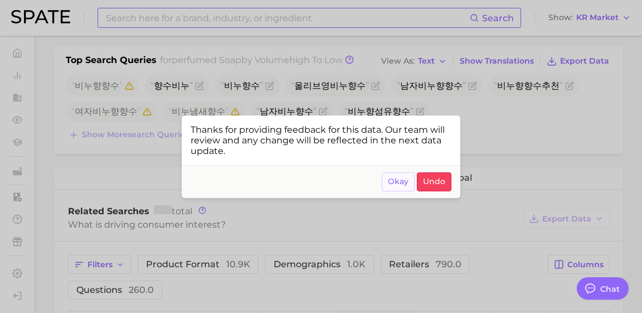
click at [397, 186] on span "Okay" at bounding box center [398, 181] width 21 height 9
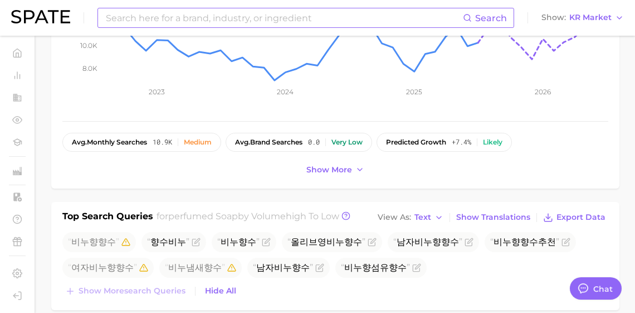
scroll to position [381, 0]
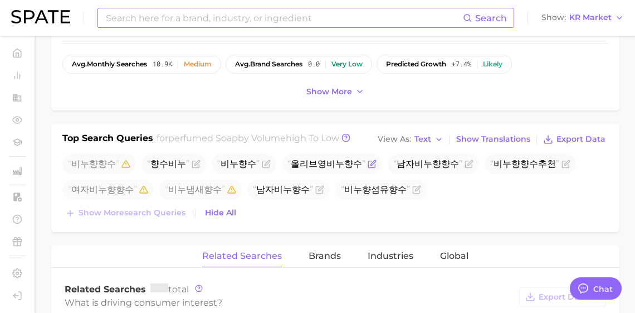
click at [368, 168] on icon "Flag as miscategorized or irrelevant" at bounding box center [372, 163] width 9 height 9
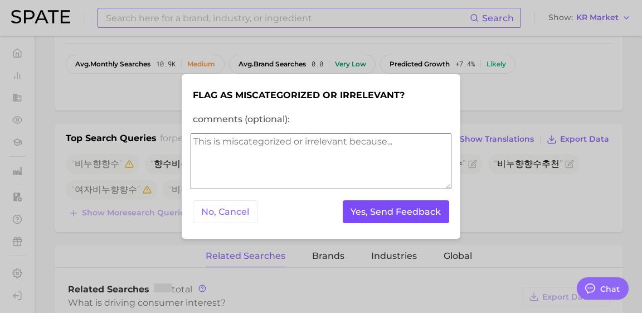
click at [388, 219] on button "Yes, Send Feedback" at bounding box center [396, 211] width 107 height 23
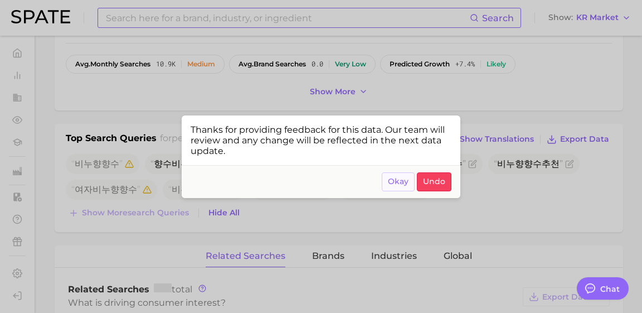
click at [386, 187] on button "Okay" at bounding box center [398, 181] width 33 height 19
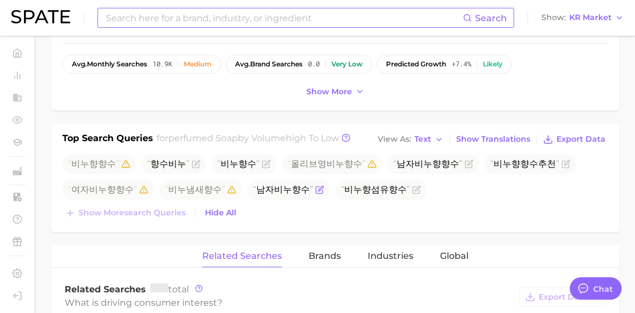
click at [315, 194] on icon "Flag as miscategorized or irrelevant" at bounding box center [319, 189] width 9 height 9
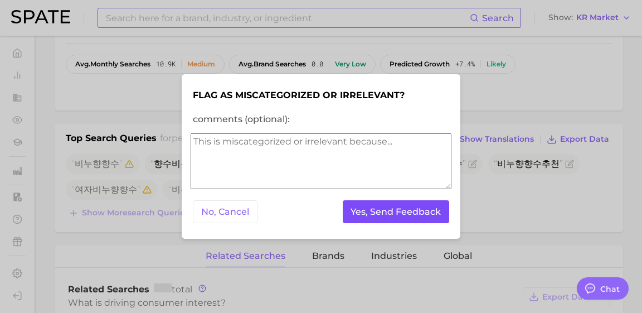
click at [361, 218] on button "Yes, Send Feedback" at bounding box center [396, 211] width 107 height 23
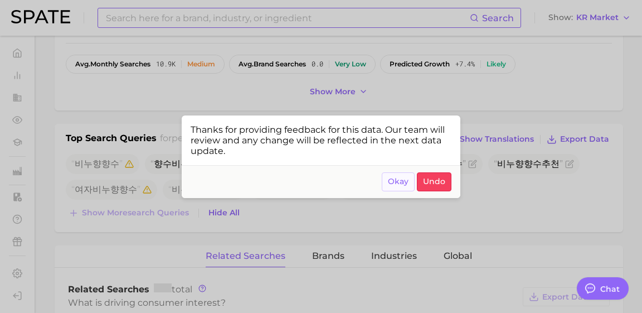
click at [386, 191] on button "Okay" at bounding box center [398, 181] width 33 height 19
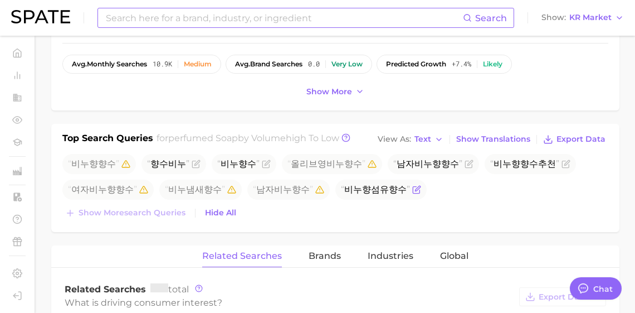
click at [415, 191] on icon "Flag as miscategorized or irrelevant" at bounding box center [417, 188] width 5 height 5
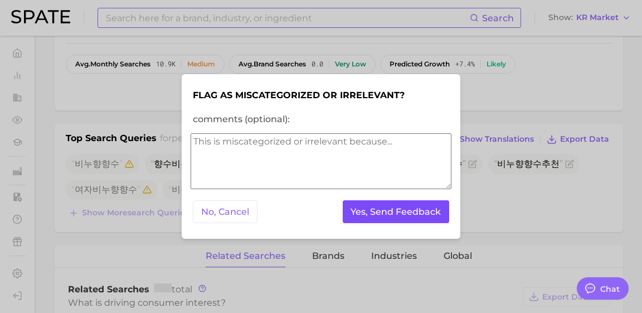
click at [391, 217] on button "Yes, Send Feedback" at bounding box center [396, 211] width 107 height 23
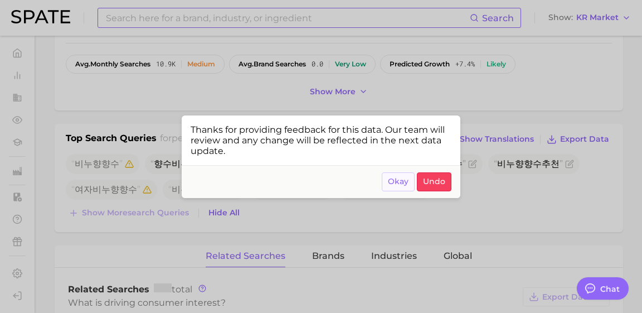
click at [390, 181] on button "Okay" at bounding box center [398, 181] width 33 height 19
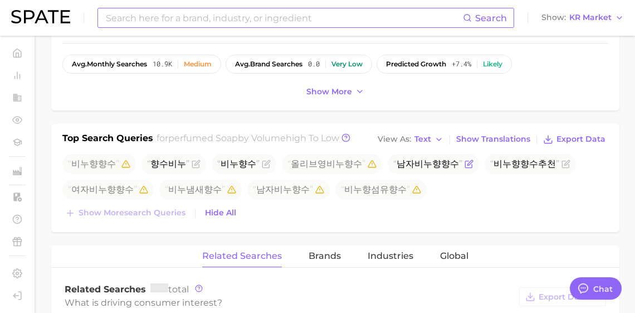
click at [465, 168] on icon "Flag as miscategorized or irrelevant" at bounding box center [469, 163] width 9 height 9
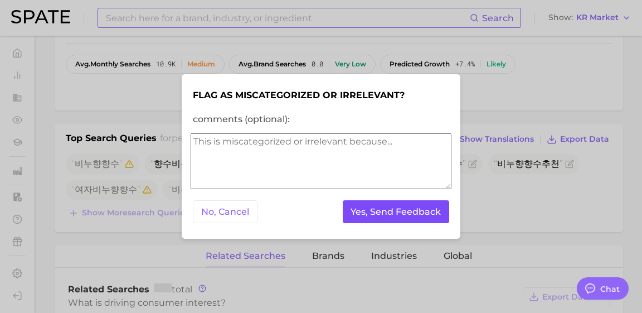
click at [413, 208] on button "Yes, Send Feedback" at bounding box center [396, 211] width 107 height 23
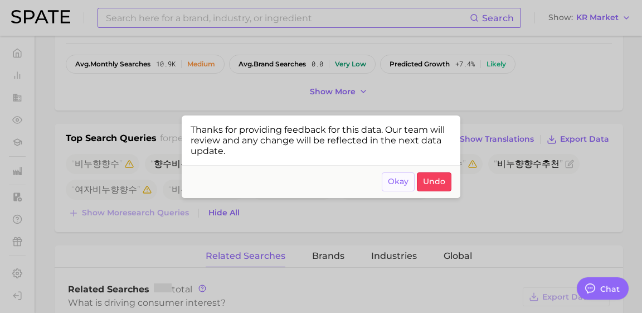
click at [395, 191] on button "Okay" at bounding box center [398, 181] width 33 height 19
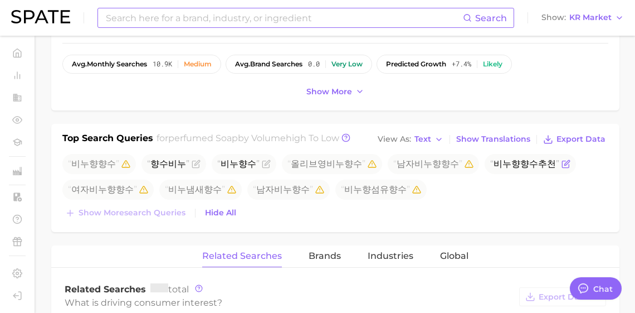
click at [530, 174] on span "비누향향수추천" at bounding box center [530, 164] width 91 height 20
click at [564, 165] on icon "Flag as miscategorized or irrelevant" at bounding box center [566, 162] width 5 height 5
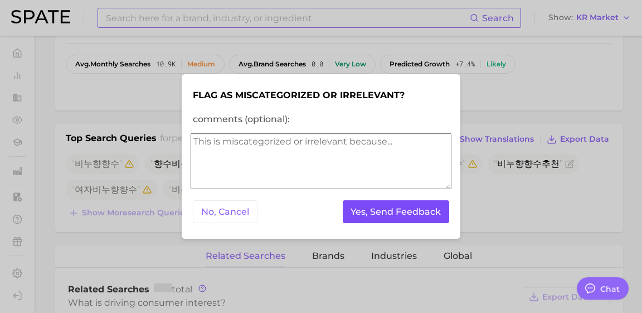
click at [406, 211] on button "Yes, Send Feedback" at bounding box center [396, 211] width 107 height 23
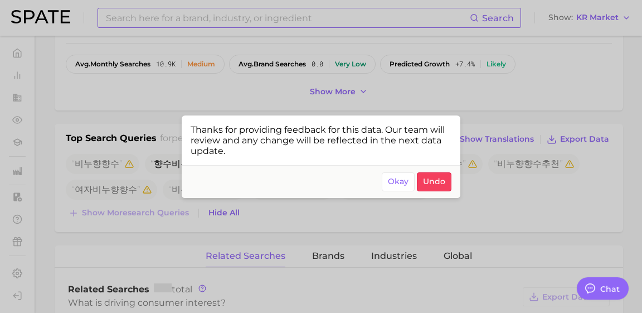
click at [385, 188] on button "Okay" at bounding box center [398, 181] width 33 height 19
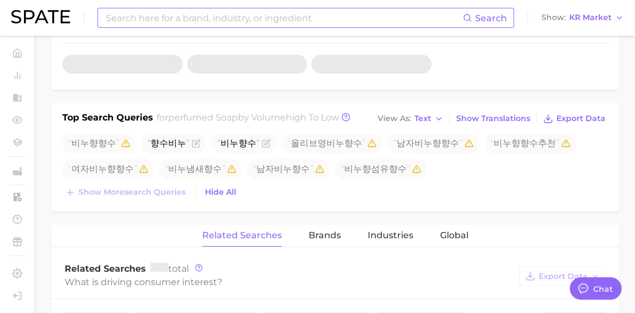
click at [225, 21] on input at bounding box center [284, 17] width 358 height 19
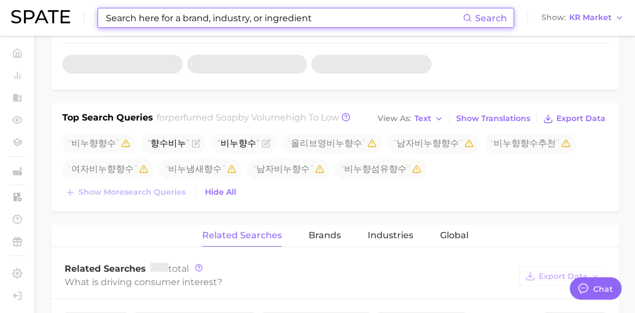
paste input "hydrolyzed collagen"
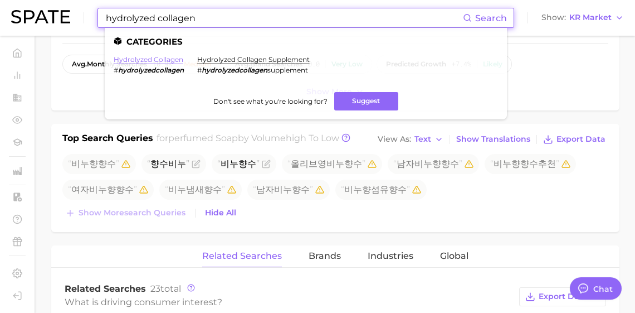
type input "hydrolyzed collagen"
click at [174, 57] on link "hydrolyzed collagen" at bounding box center [149, 59] width 70 height 8
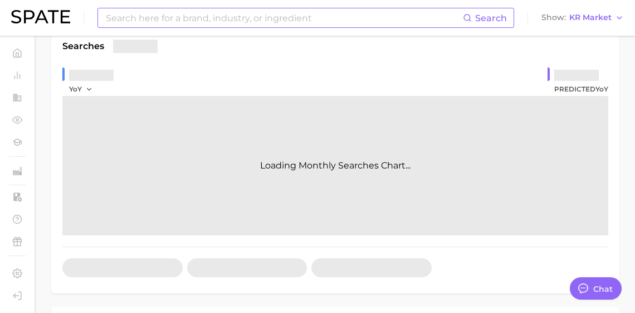
scroll to position [497, 0]
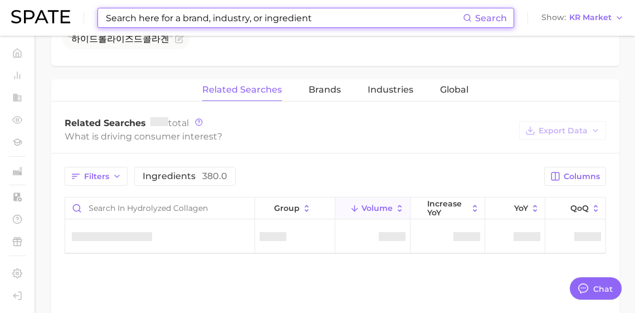
click at [232, 22] on input at bounding box center [284, 17] width 358 height 19
paste input "phytocin regenerating cream"
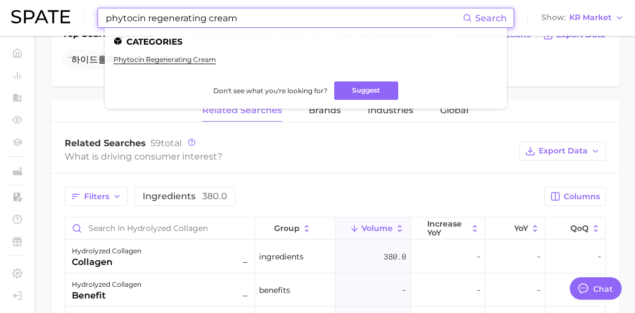
type input "phytocin regenerating cream"
click at [184, 55] on ul "Categories phytocin regenerating cream Don't see what you're looking for? Sugge…" at bounding box center [306, 68] width 402 height 81
click at [183, 57] on link "phytocin regenerating cream" at bounding box center [165, 59] width 103 height 8
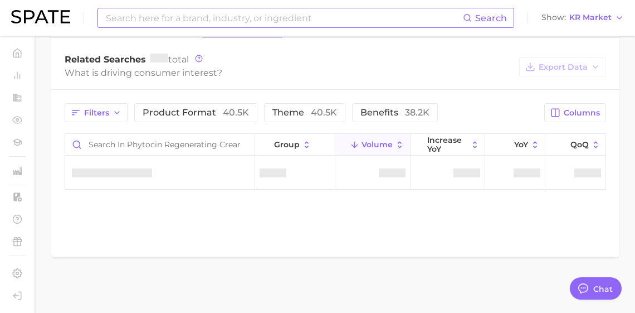
scroll to position [613, 0]
click at [396, 14] on input at bounding box center [284, 17] width 358 height 19
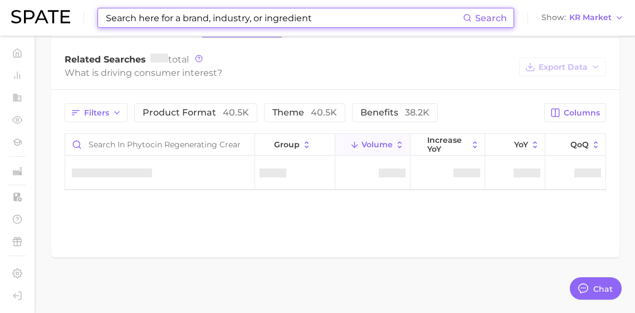
paste input "jaw [MEDICAL_DATA]"
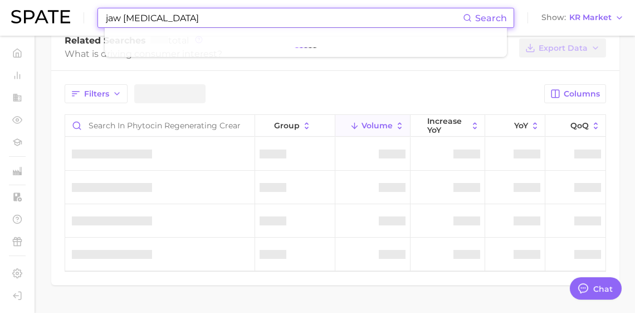
scroll to position [635, 0]
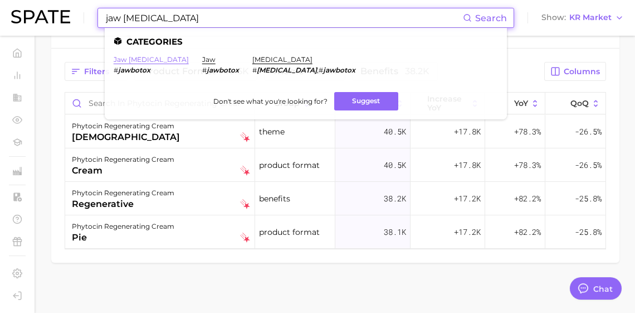
type input "jaw [MEDICAL_DATA]"
click at [142, 62] on link "jaw [MEDICAL_DATA]" at bounding box center [151, 59] width 75 height 8
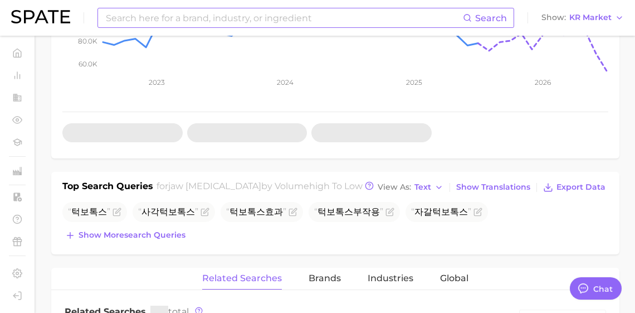
scroll to position [362, 0]
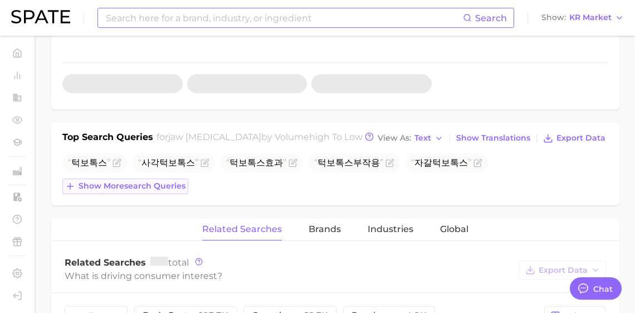
click at [147, 191] on span "Show more search queries" at bounding box center [132, 185] width 107 height 9
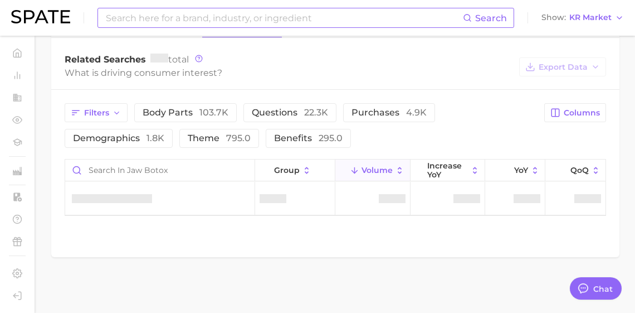
scroll to position [649, 0]
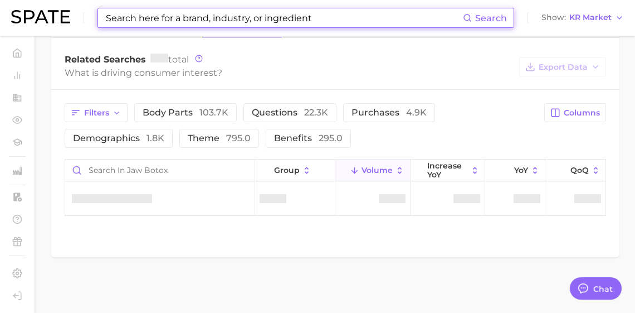
click at [235, 16] on input at bounding box center [284, 17] width 358 height 19
paste input "glass skin mask"
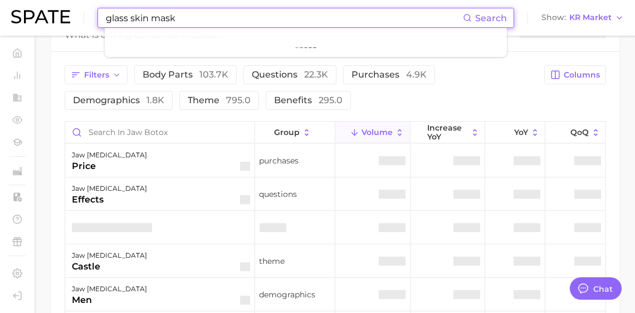
type input "glass skin mask"
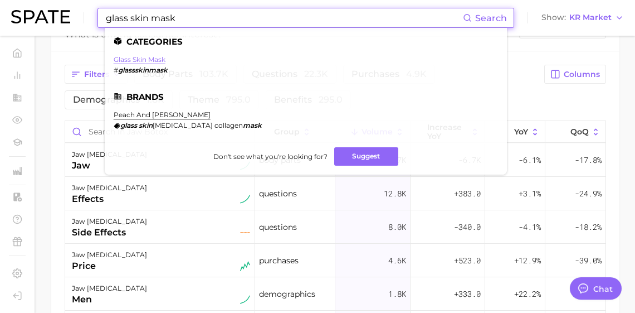
click at [159, 61] on link "glass skin mask" at bounding box center [140, 59] width 52 height 8
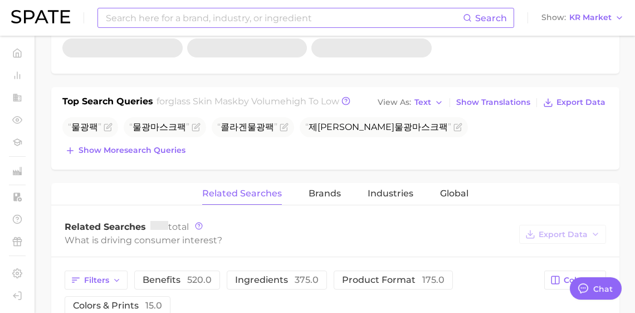
scroll to position [407, 0]
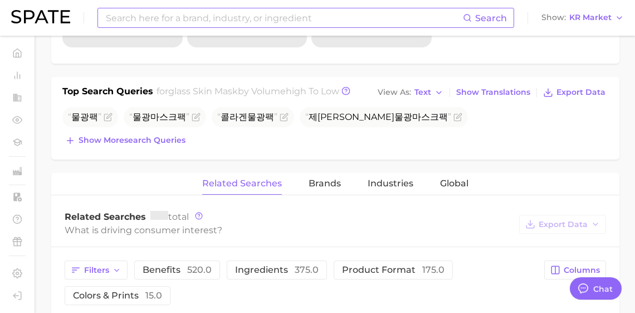
click at [158, 159] on div "Top Search Queries for glass skin mask by Volume high to low View As Text Show …" at bounding box center [335, 118] width 568 height 82
click at [157, 145] on span "Show more search queries" at bounding box center [132, 139] width 107 height 9
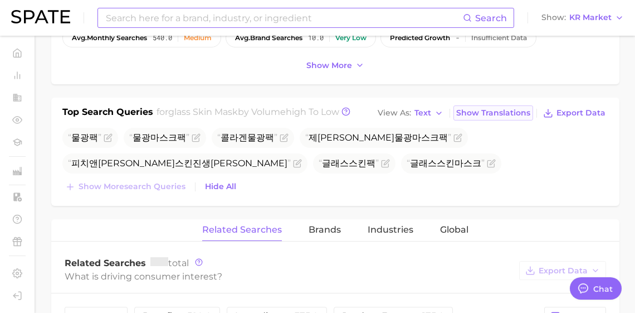
click at [488, 118] on span "Show Translations" at bounding box center [493, 112] width 74 height 9
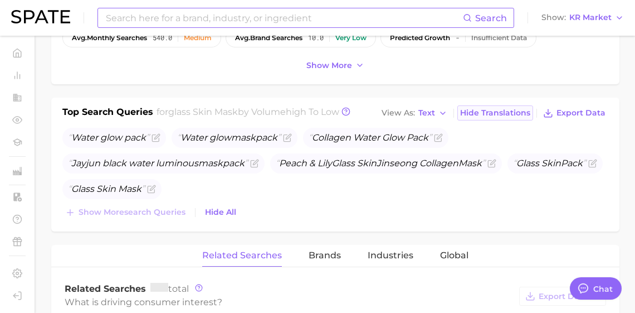
click at [486, 118] on span "Hide Translations" at bounding box center [495, 112] width 70 height 9
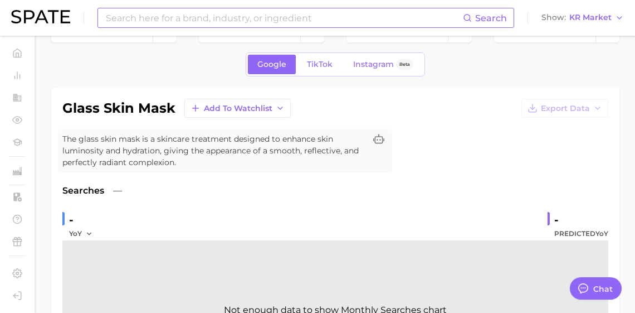
scroll to position [0, 0]
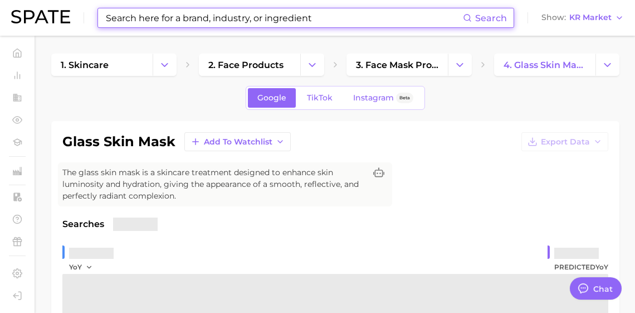
click at [152, 18] on input at bounding box center [284, 17] width 358 height 19
paste input "hair color salon"
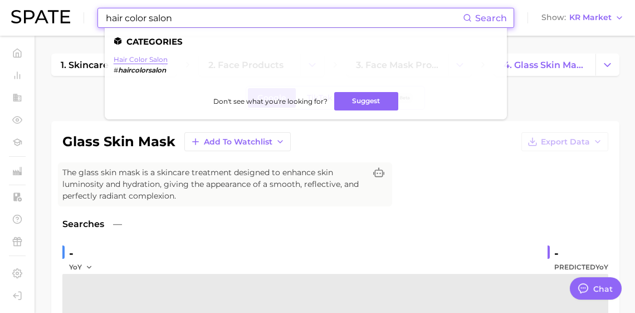
type input "hair color salon"
click at [154, 57] on link "hair color salon" at bounding box center [141, 59] width 54 height 8
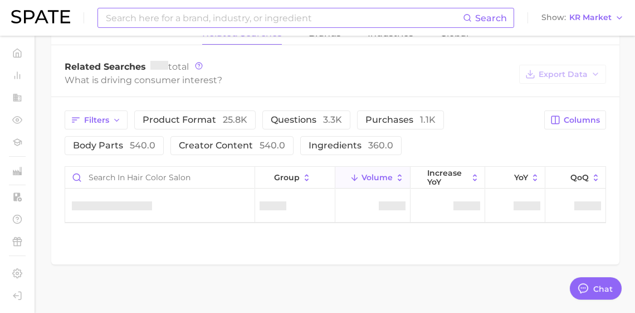
scroll to position [298, 0]
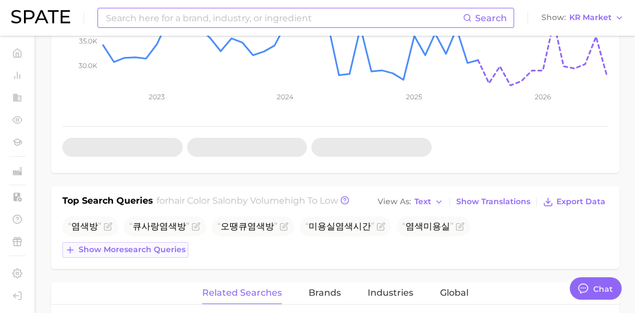
click at [166, 257] on button "Show more search queries" at bounding box center [125, 250] width 126 height 16
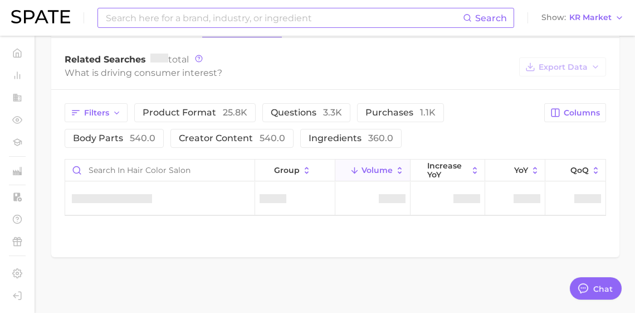
scroll to position [458, 0]
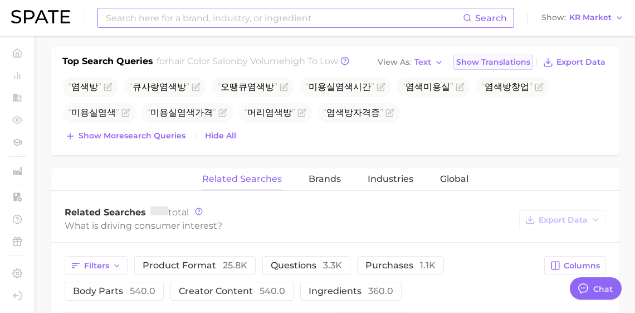
click at [500, 67] on span "Show Translations" at bounding box center [493, 61] width 74 height 9
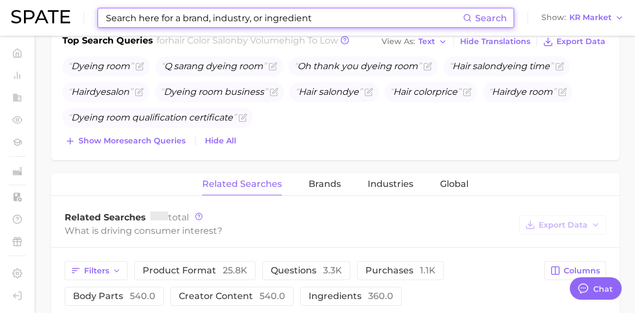
click at [305, 20] on input at bounding box center [284, 17] width 358 height 19
paste input "toning pad"
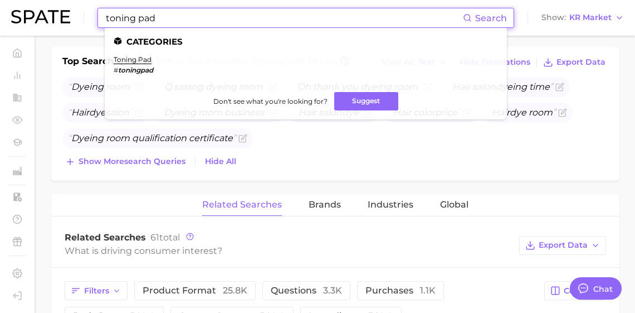
type input "toning pad"
click at [150, 66] on em "toningpad" at bounding box center [135, 70] width 35 height 8
click at [151, 58] on link "toning pad" at bounding box center [133, 59] width 38 height 8
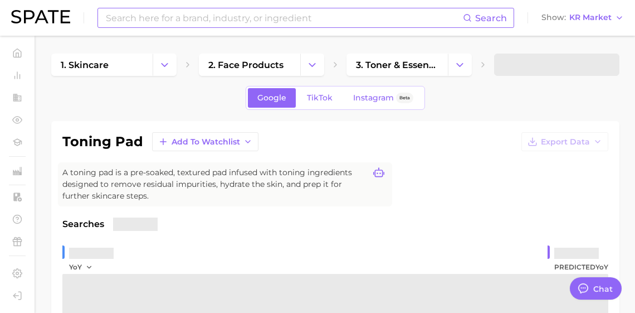
scroll to position [291, 0]
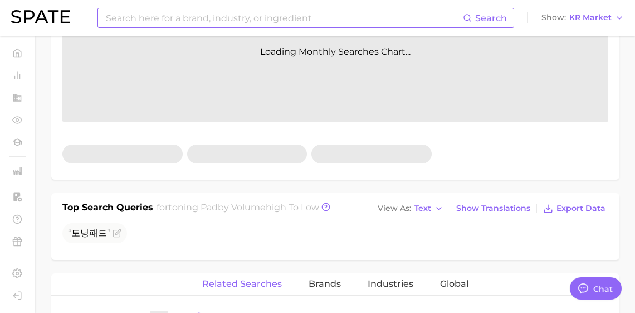
click at [420, 22] on input at bounding box center [284, 17] width 358 height 19
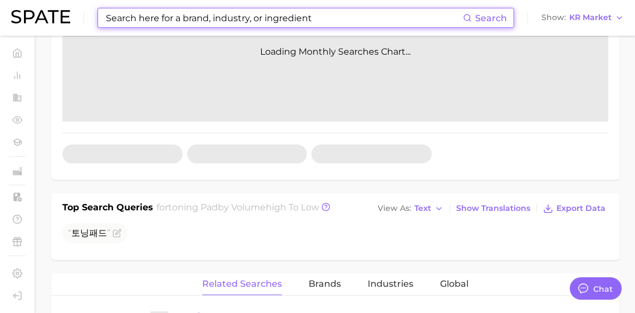
paste input "quadthera"
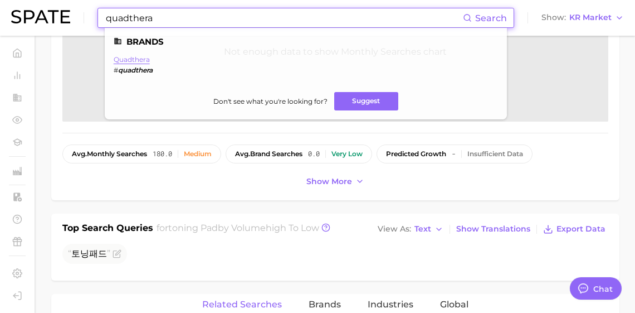
type input "quadthera"
click at [150, 59] on link "quadthera" at bounding box center [132, 59] width 36 height 8
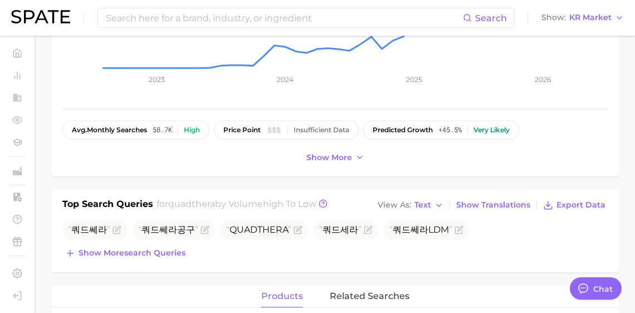
scroll to position [308, 0]
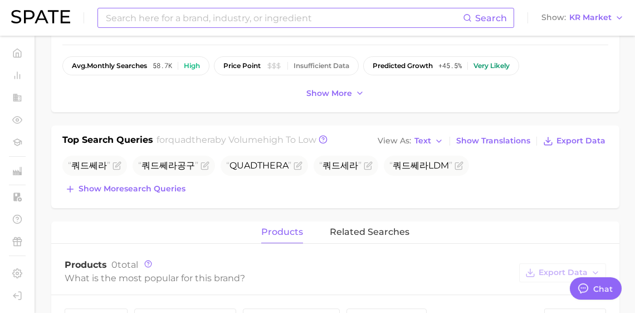
click at [254, 20] on input at bounding box center [284, 17] width 358 height 19
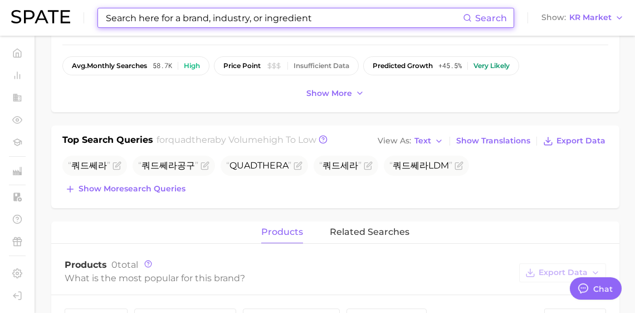
type input "ㅇ"
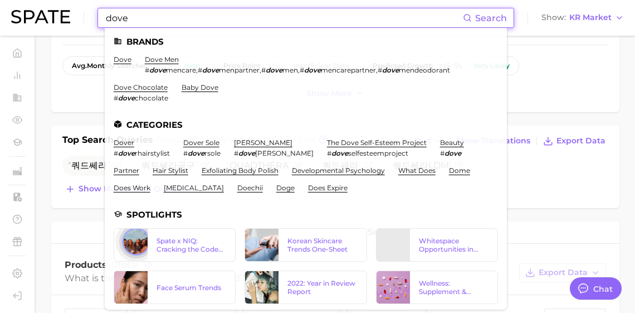
type input "dove"
click at [183, 64] on li "dove men # dove mencare , # dove menpartner , # dove men , # dove mencarepartne…" at bounding box center [297, 64] width 305 height 19
click at [179, 62] on link "dove men" at bounding box center [162, 59] width 34 height 8
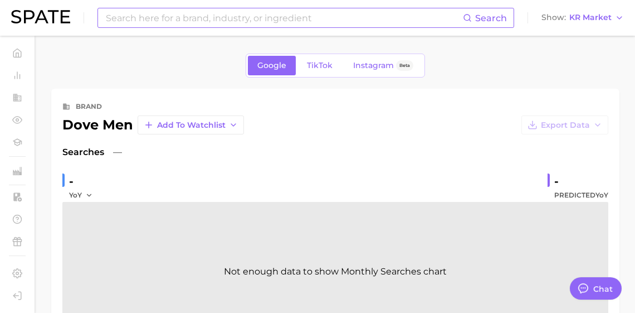
click at [211, 19] on input at bounding box center [284, 17] width 358 height 19
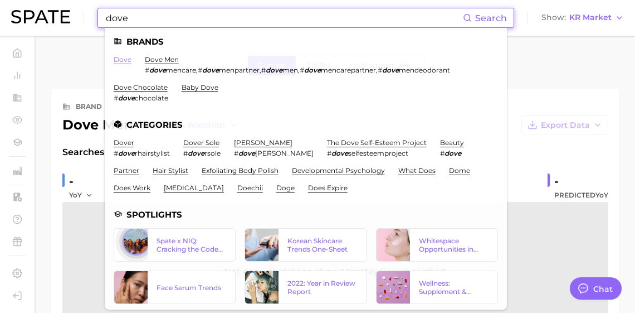
type input "dove"
click at [131, 62] on link "dove" at bounding box center [123, 59] width 18 height 8
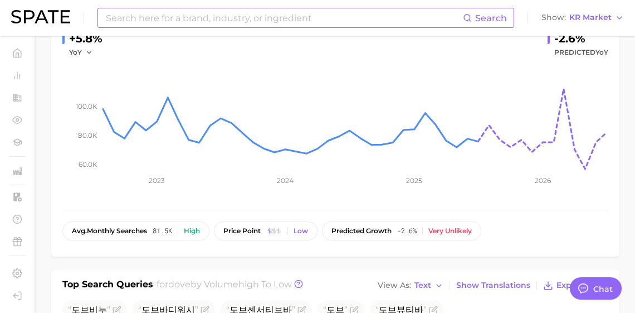
scroll to position [299, 0]
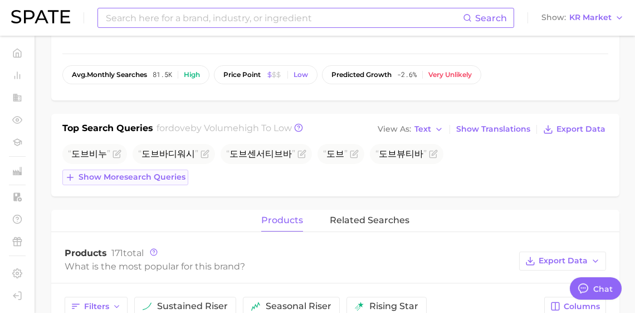
click at [172, 182] on span "Show more search queries" at bounding box center [132, 176] width 107 height 9
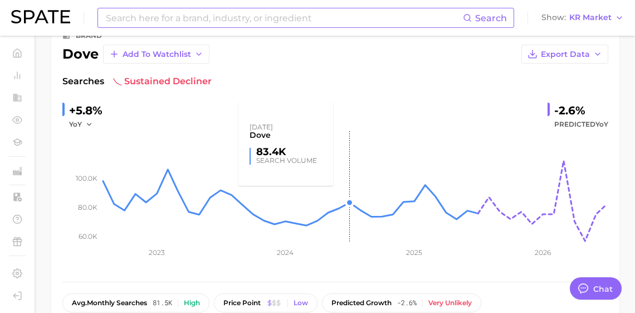
scroll to position [0, 0]
